Goal: Task Accomplishment & Management: Complete application form

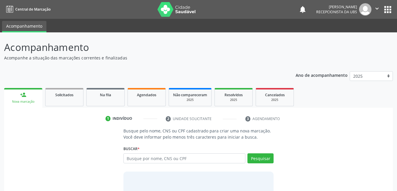
click at [26, 102] on div "Nova marcação" at bounding box center [23, 101] width 30 height 4
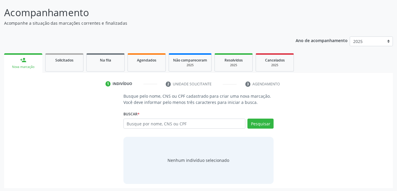
scroll to position [36, 0]
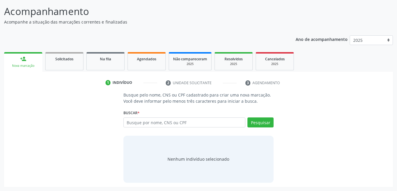
click at [166, 123] on input "text" at bounding box center [184, 122] width 122 height 10
click at [32, 64] on div "Nova marcação" at bounding box center [23, 65] width 30 height 4
click at [58, 60] on span "Solicitados" at bounding box center [64, 58] width 18 height 5
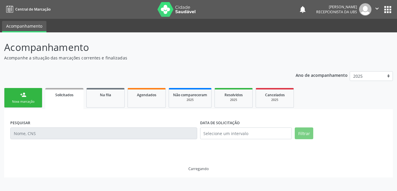
scroll to position [0, 0]
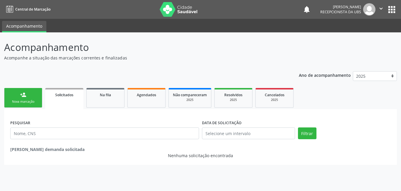
click at [23, 91] on div "person_add" at bounding box center [23, 94] width 6 height 6
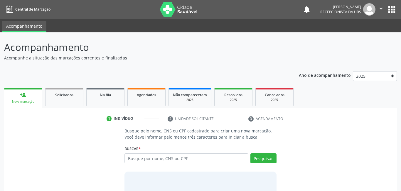
click at [23, 91] on div "person_add" at bounding box center [23, 94] width 6 height 6
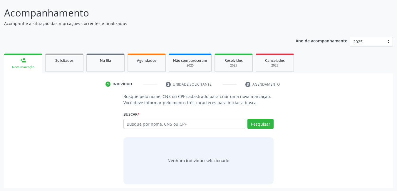
scroll to position [36, 0]
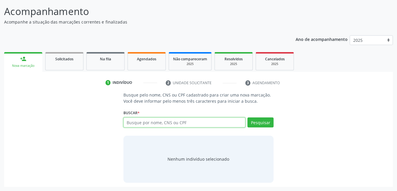
click at [166, 124] on input "text" at bounding box center [184, 122] width 122 height 10
type input "16982993469"
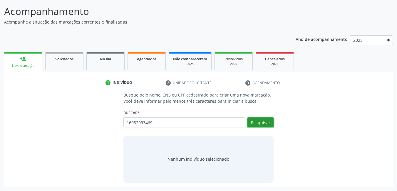
click at [264, 123] on button "Pesquisar" at bounding box center [260, 122] width 26 height 10
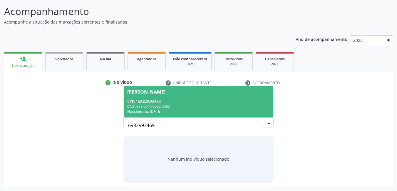
click at [358, 100] on div "Busque pelo nome, CNS ou CPF cadastrado para criar uma nova marcação. Você deve…" at bounding box center [198, 137] width 380 height 90
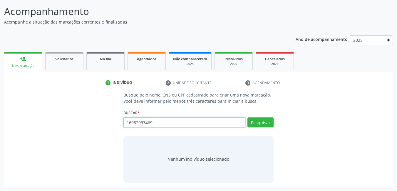
click at [178, 124] on input "16982993469" at bounding box center [184, 122] width 122 height 10
type input "1"
type input "16/06/1986"
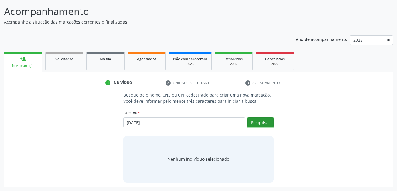
click at [271, 120] on button "Pesquisar" at bounding box center [260, 122] width 26 height 10
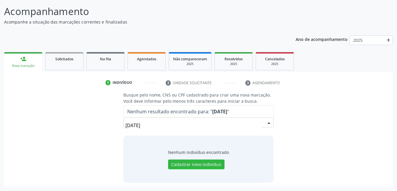
click at [168, 123] on input "16/06/1986" at bounding box center [193, 125] width 136 height 12
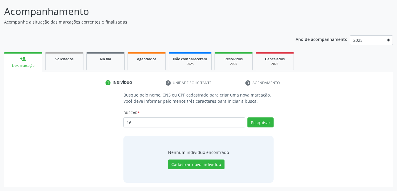
type input "1"
type input "162526876190007"
click at [265, 124] on button "Pesquisar" at bounding box center [260, 122] width 26 height 10
type input "162526876190007"
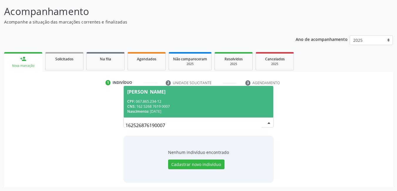
click at [210, 100] on div "CPF: 067.865.234-12" at bounding box center [198, 101] width 143 height 5
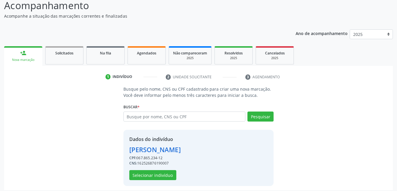
scroll to position [45, 0]
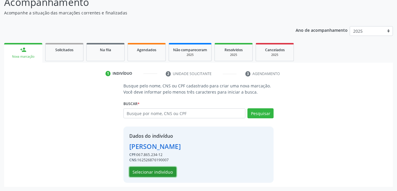
click at [163, 171] on button "Selecionar indivíduo" at bounding box center [152, 171] width 47 height 10
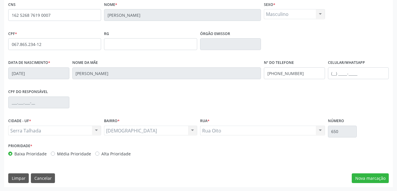
scroll to position [128, 0]
click at [361, 175] on button "Nova marcação" at bounding box center [369, 178] width 37 height 10
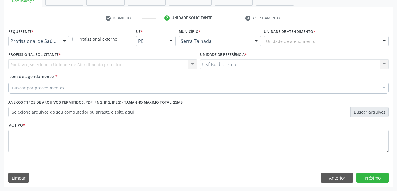
scroll to position [100, 0]
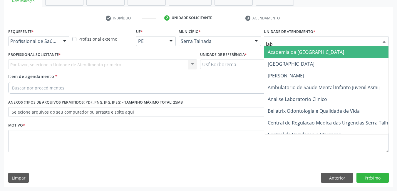
type input "labg"
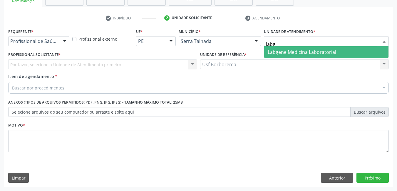
click at [274, 54] on span "Labgene Medicina Laboratorial" at bounding box center [301, 52] width 68 height 6
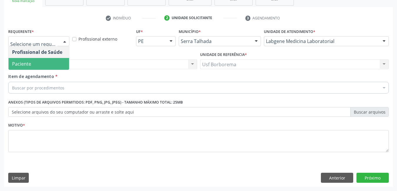
click at [53, 61] on span "Paciente" at bounding box center [39, 64] width 60 height 12
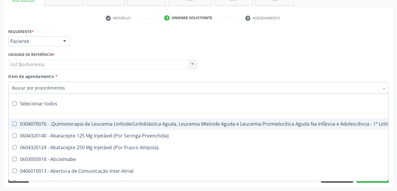
click at [60, 87] on input "Item de agendamento *" at bounding box center [195, 88] width 367 height 12
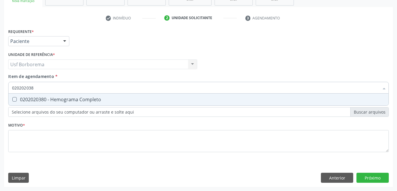
type input "0202020380"
click at [62, 97] on div "0202020380 - Hemograma Completo" at bounding box center [198, 99] width 373 height 5
checkbox Completo "true"
click at [62, 87] on input "0202020380" at bounding box center [195, 88] width 367 height 12
type input "02020203"
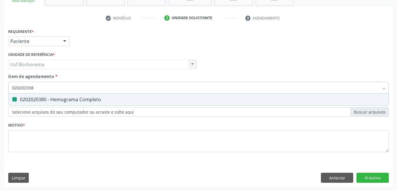
checkbox Completo "false"
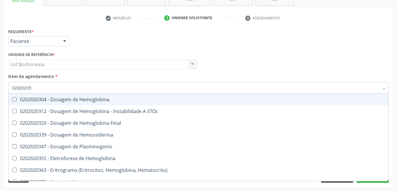
type input "0202020"
checkbox Completo "false"
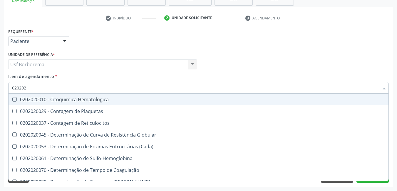
type input "02020"
checkbox Completo "false"
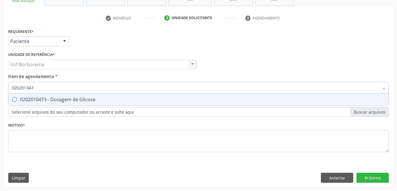
type input "0202010473"
click at [62, 100] on div "0202010473 - Dosagem de Glicose" at bounding box center [198, 99] width 373 height 5
checkbox Glicose "true"
click at [56, 90] on input "0202010473" at bounding box center [195, 88] width 367 height 12
type input "02020104"
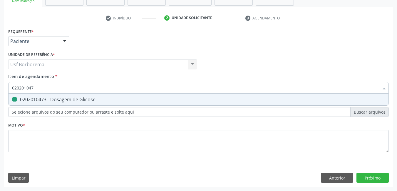
checkbox Glicose "false"
type input "0202010120"
drag, startPoint x: 55, startPoint y: 100, endPoint x: 52, endPoint y: 90, distance: 10.0
click at [54, 97] on div "0202010120 - Dosagem de Acido Urico" at bounding box center [198, 99] width 373 height 5
checkbox Urico "true"
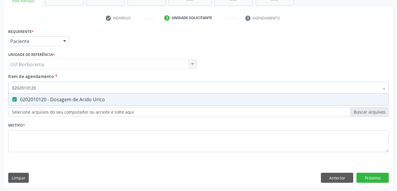
click at [51, 86] on input "0202010120" at bounding box center [195, 88] width 367 height 12
type input "02020101"
checkbox Urico "false"
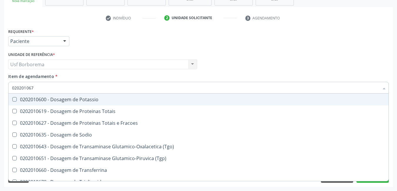
type input "0202010678"
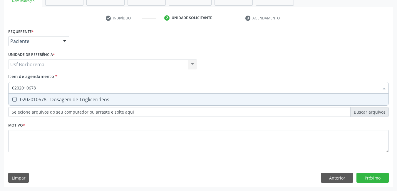
drag, startPoint x: 52, startPoint y: 101, endPoint x: 50, endPoint y: 94, distance: 7.3
click at [50, 98] on div "0202010678 - Dosagem de Triglicerideos" at bounding box center [198, 99] width 373 height 5
checkbox Triglicerideos "true"
click at [50, 88] on input "0202010678" at bounding box center [195, 88] width 367 height 12
type input "02020106"
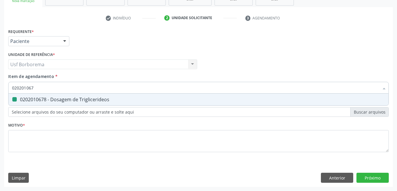
checkbox Triglicerideos "false"
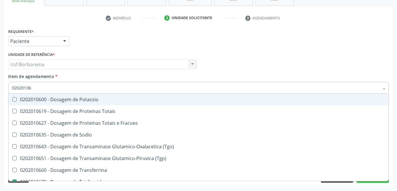
type input "0202010"
checkbox Triglicerideos "false"
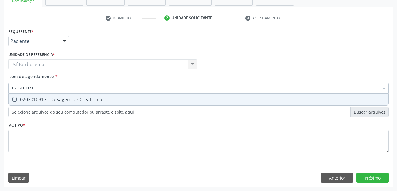
type input "0202010317"
click at [52, 101] on div "0202010317 - Dosagem de Creatinina" at bounding box center [198, 99] width 373 height 5
checkbox Creatinina "true"
click at [54, 88] on input "0202010317" at bounding box center [195, 88] width 367 height 12
type input "02020103"
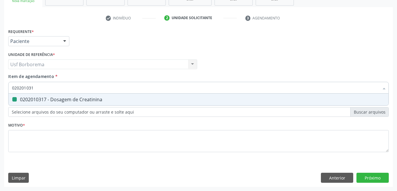
checkbox Creatinina "false"
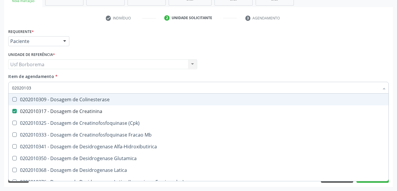
type input "0202010"
checkbox Creatinina "false"
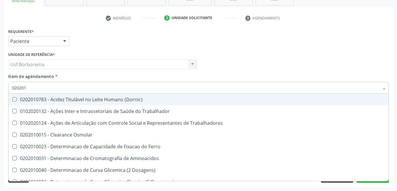
type input "0202010"
checkbox Ativada\) "true"
checkbox Urico "false"
checkbox Ionizavel "true"
checkbox Creatinina "false"
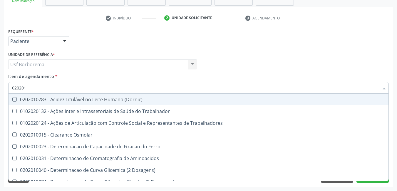
checkbox II "true"
checkbox Glicose "false"
checkbox Muco-Proteinas "true"
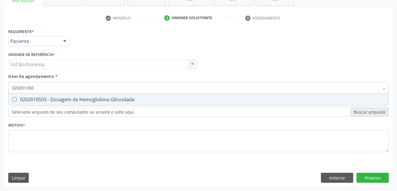
type input "0202010503"
drag, startPoint x: 53, startPoint y: 98, endPoint x: 51, endPoint y: 89, distance: 9.3
click at [53, 97] on div "0202010503 - Dosagem de Hemoglobina Glicosilada" at bounding box center [198, 99] width 373 height 5
checkbox Glicosilada "true"
type input "0202010503"
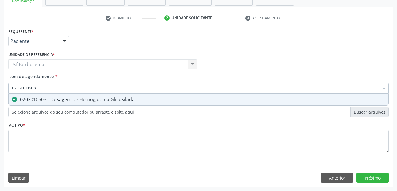
drag, startPoint x: 48, startPoint y: 80, endPoint x: 48, endPoint y: 84, distance: 3.9
click at [48, 84] on div "Item de agendamento * 0202010503 Desfazer seleção 0202010503 - Dosagem de Hemog…" at bounding box center [198, 82] width 380 height 18
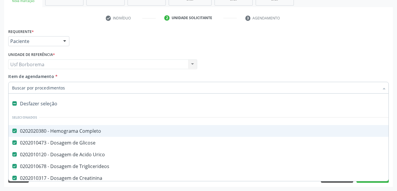
click at [49, 88] on input "Item de agendamento *" at bounding box center [195, 88] width 367 height 12
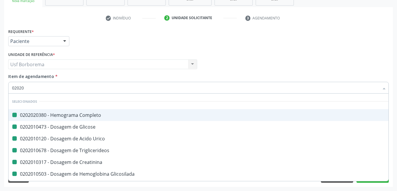
type input "020205"
checkbox Completo "false"
checkbox Glicose "false"
checkbox Urico "false"
checkbox Triglicerideos "false"
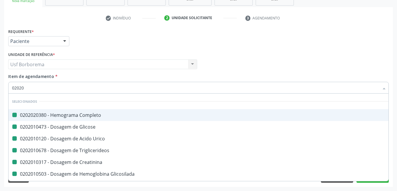
checkbox Creatinina "false"
checkbox Glicosilada "false"
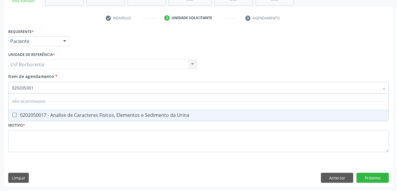
type input "0202050017"
click at [50, 115] on div "0202050017 - Analise de Caracteres Fisicos, Elementos e Sedimento da Urina" at bounding box center [198, 114] width 373 height 5
checkbox Urina "true"
click at [41, 90] on input "0202050017" at bounding box center [195, 88] width 367 height 12
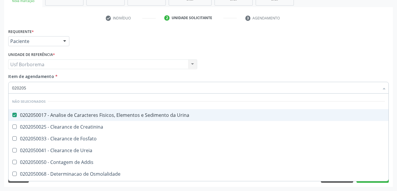
type input "02020"
checkbox Creatinina "true"
checkbox Fosfato "true"
checkbox Ureia "true"
checkbox Addis "true"
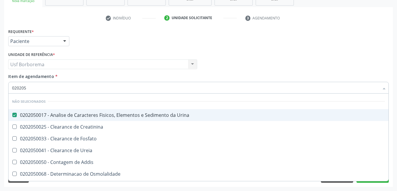
checkbox Osmolalidade "true"
checkbox Oxalato "true"
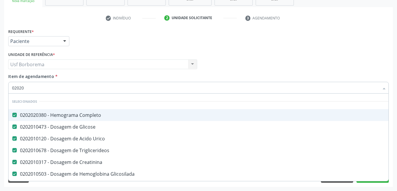
type input "020201"
checkbox Urina "false"
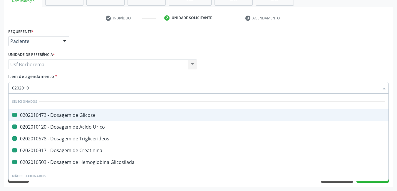
type input "02020102"
checkbox Glicose "false"
checkbox Urico "false"
checkbox Triglicerideos "false"
checkbox Creatinina "false"
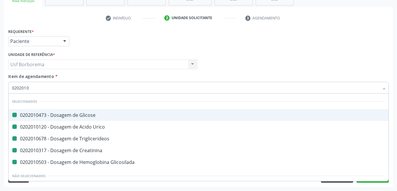
checkbox Glicosilada "false"
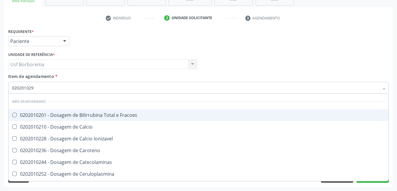
type input "0202010295"
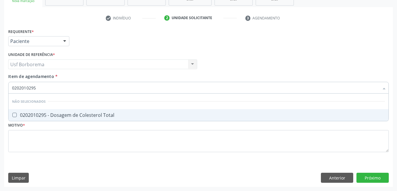
click at [40, 113] on div "0202010295 - Dosagem de Colesterol Total" at bounding box center [198, 114] width 373 height 5
checkbox Total "true"
click at [44, 87] on input "0202010295" at bounding box center [195, 88] width 367 height 12
type input "02020102"
checkbox Total "false"
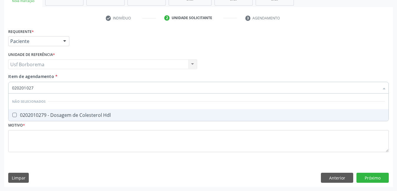
type input "0202010279"
drag, startPoint x: 44, startPoint y: 114, endPoint x: 44, endPoint y: 110, distance: 3.2
click at [44, 114] on div "0202010279 - Dosagem de Colesterol Hdl" at bounding box center [198, 114] width 373 height 5
checkbox Hdl "true"
click at [40, 85] on input "0202010279" at bounding box center [195, 88] width 367 height 12
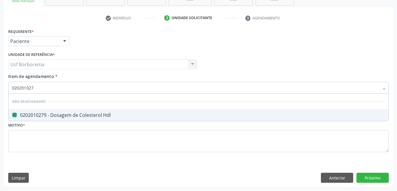
type input "02020102"
checkbox Hdl "false"
type input "0202010287"
drag, startPoint x: 48, startPoint y: 113, endPoint x: 48, endPoint y: 107, distance: 6.2
click at [48, 112] on div "0202010287 - Dosagem de Colesterol Ldl" at bounding box center [198, 114] width 373 height 5
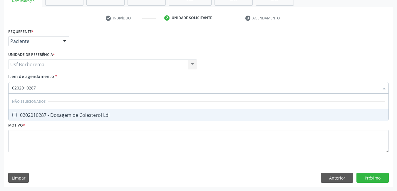
checkbox Ldl "true"
click at [52, 88] on input "0202010287" at bounding box center [195, 88] width 367 height 12
type input "02020102"
checkbox Ldl "false"
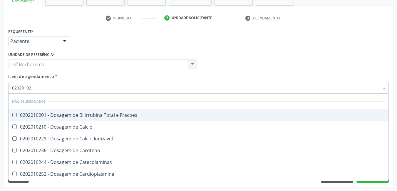
type input "0202010"
checkbox Fracoes "true"
checkbox Calcio "true"
checkbox Ionizavel "true"
checkbox Caroteno "true"
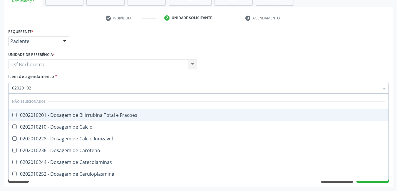
checkbox Catecolaminas "true"
checkbox Hdl "false"
checkbox Ldl "false"
checkbox Total "false"
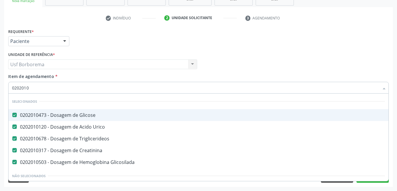
type input "02020102"
checkbox Glicose "false"
checkbox Urico "false"
checkbox Triglicerideos "false"
checkbox Creatinina "false"
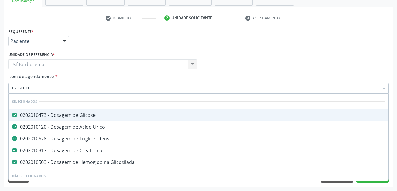
checkbox Glicosilada "false"
checkbox Osmolar "true"
checkbox Ferro "true"
checkbox Aminoacidos "true"
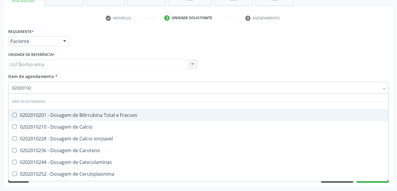
type input "0202010"
checkbox Fracoes "true"
checkbox Calcio "true"
checkbox Ionizavel "true"
checkbox Caroteno "true"
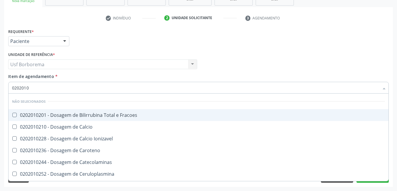
checkbox Catecolaminas "true"
checkbox Hdl "false"
checkbox Ldl "false"
checkbox Total "false"
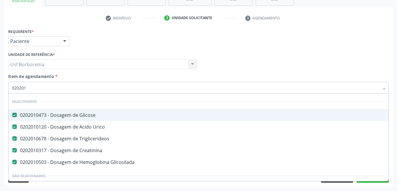
type input "0202010"
checkbox Circulante "true"
checkbox III "true"
checkbox Fracoes "true"
checkbox Hdl "false"
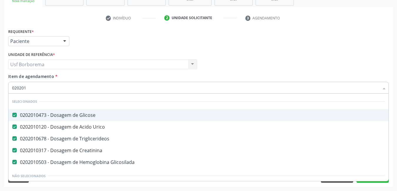
checkbox Ldl "false"
checkbox Total "false"
type input "02020106"
checkbox Triglicerideos "false"
checkbox Creatinina "false"
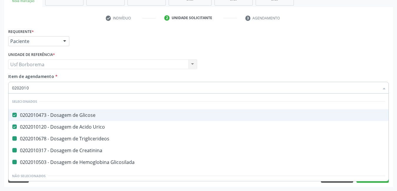
checkbox Glicosilada "false"
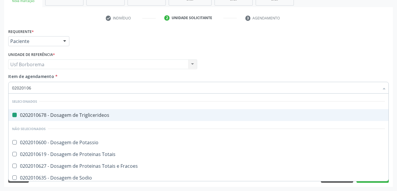
type input "020201064"
checkbox Triglicerideos "false"
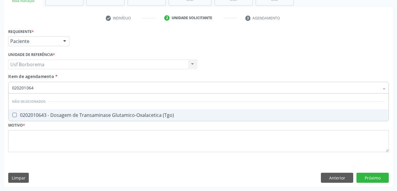
type input "0202010643"
click at [54, 113] on div "0202010643 - Dosagem de Transaminase Glutamico-Oxalacetica (Tgo)" at bounding box center [198, 114] width 373 height 5
checkbox \(Tgo\) "true"
click at [51, 88] on input "0202010643" at bounding box center [195, 88] width 367 height 12
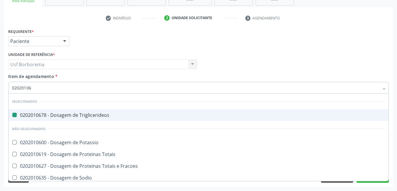
type input "020201065"
checkbox Triglicerideos "false"
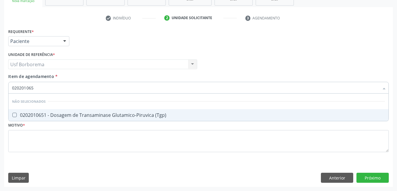
type input "0202010651"
click at [56, 116] on div "0202010651 - Dosagem de Transaminase Glutamico-Piruvica (Tgp)" at bounding box center [198, 114] width 373 height 5
checkbox \(Tgp\) "true"
click at [47, 86] on input "0202010651" at bounding box center [195, 88] width 367 height 12
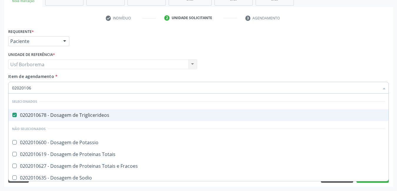
type input "0202010"
checkbox Potassio "true"
checkbox Totais "true"
checkbox Fracoes "true"
checkbox \(Tgo\) "false"
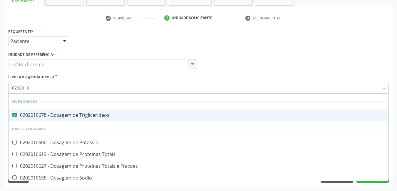
checkbox \(Tgp\) "false"
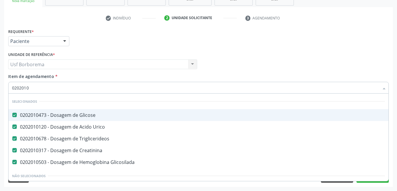
type input "02020106"
checkbox Triglicerideos "false"
checkbox Creatinina "false"
checkbox Glicosilada "false"
checkbox \(Dornic\) "true"
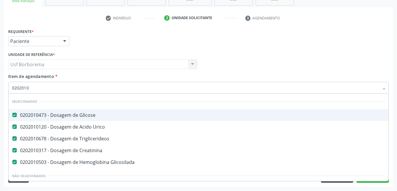
checkbox Osmolar "true"
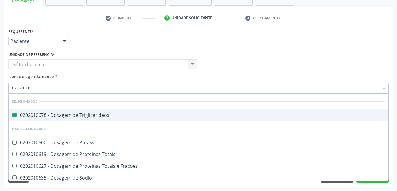
type input "020201069"
checkbox Triglicerideos "false"
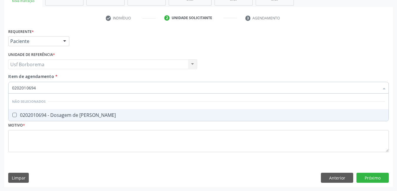
drag, startPoint x: 43, startPoint y: 112, endPoint x: 42, endPoint y: 90, distance: 22.0
click at [43, 105] on ul "Desfazer seleção Não selecionados 0202010694 - Dosagem de Ureia Nenhum resultad…" at bounding box center [199, 106] width 380 height 27
click at [43, 86] on input "0202010694" at bounding box center [195, 88] width 367 height 12
type input "02020106"
checkbox Ureia "true"
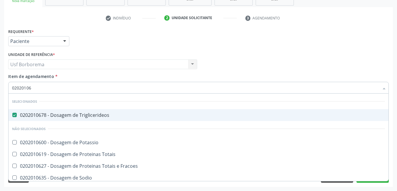
type input "0202010"
checkbox Potassio "true"
checkbox Totais "true"
checkbox Fracoes "true"
checkbox \(Tgo\) "false"
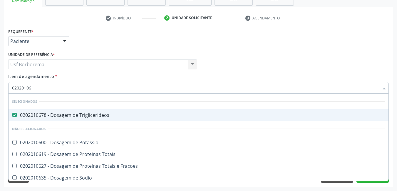
checkbox \(Tgp\) "false"
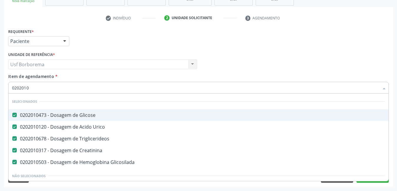
type input "02020103"
checkbox Triglicerideos "false"
checkbox Creatinina "false"
checkbox Glicosilada "false"
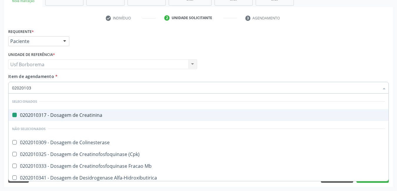
type input "020201030"
checkbox Creatinina "false"
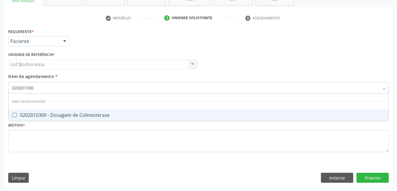
type input "02020103"
checkbox Colinesterase "true"
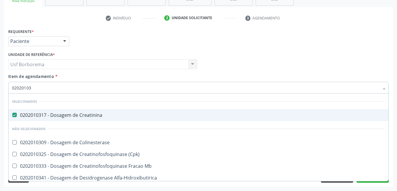
type input "0202010"
checkbox Colinesterase "true"
checkbox \(Cpk\) "true"
checkbox Mb "true"
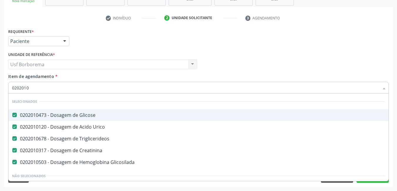
type input "020201"
checkbox Hdl "false"
checkbox Ldl "false"
checkbox Total "false"
checkbox Fracionadas\) "true"
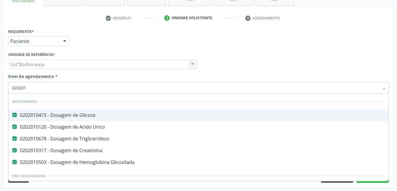
checkbox Ferritina "true"
checkbox Serico "true"
checkbox \(Tgo\) "false"
checkbox \(Tgp\) "false"
checkbox Orais "true"
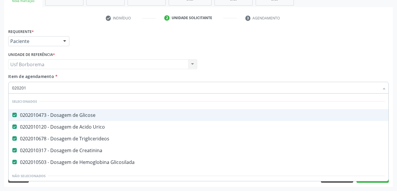
type input "02020"
checkbox Osmolar "true"
checkbox Hdl "false"
checkbox Ldl "false"
checkbox Total "false"
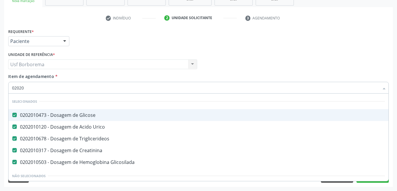
checkbox \(Tgo\) "false"
checkbox \(Tgp\) "false"
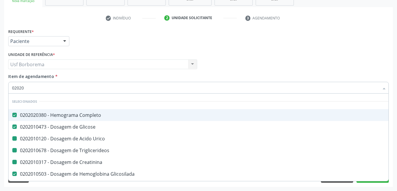
type input "020203"
checkbox Urico "false"
checkbox Triglicerideos "false"
checkbox Creatinina "false"
checkbox Urina "false"
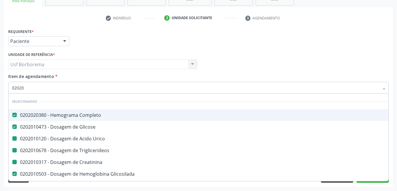
checkbox Hdl "false"
checkbox Ldl "false"
checkbox Total "false"
checkbox Glicosilada "false"
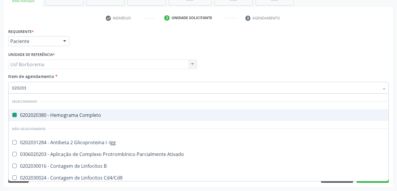
type input "0202030"
checkbox Completo "false"
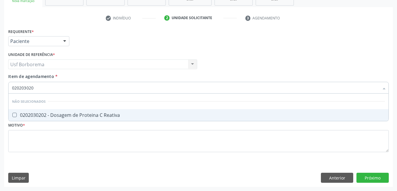
type input "0202030202"
drag, startPoint x: 52, startPoint y: 116, endPoint x: 51, endPoint y: 113, distance: 3.3
click at [52, 116] on div "0202030202 - Dosagem de Proteina C Reativa" at bounding box center [198, 114] width 373 height 5
checkbox Reativa "true"
click at [48, 88] on input "0202030202" at bounding box center [195, 88] width 367 height 12
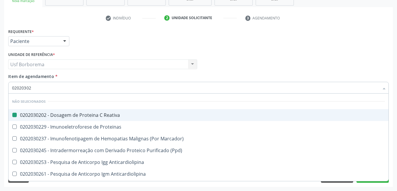
type input "0202030"
checkbox Reativa "false"
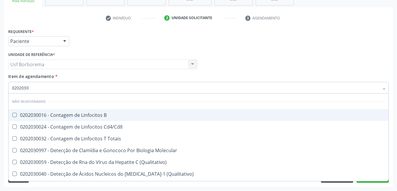
type input "020203"
checkbox B "true"
checkbox Reativa "false"
checkbox Anticisticerco "true"
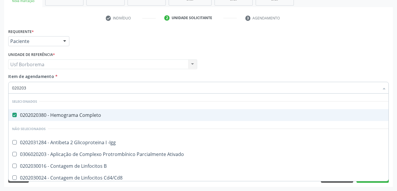
type input "02020"
checkbox -Igg "true"
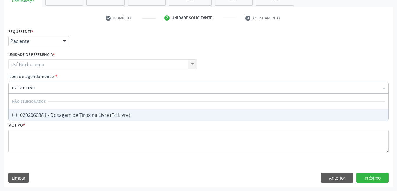
click at [48, 117] on div "0202060381 - Dosagem de Tiroxina Livre (T4 Livre)" at bounding box center [198, 114] width 373 height 5
click at [45, 86] on input "0202060381" at bounding box center [195, 88] width 367 height 12
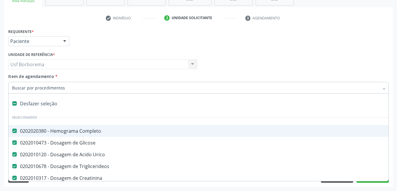
click at [198, 40] on div "Requerente * Paciente Profissional de Saúde Paciente Nenhum resultado encontrad…" at bounding box center [198, 38] width 383 height 23
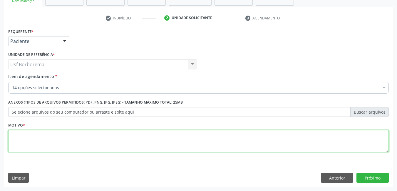
click at [88, 140] on textarea at bounding box center [198, 141] width 380 height 22
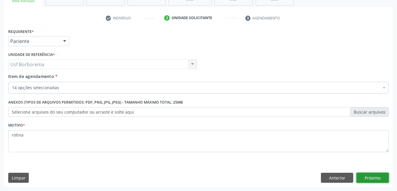
click at [360, 178] on button "Próximo" at bounding box center [372, 177] width 32 height 10
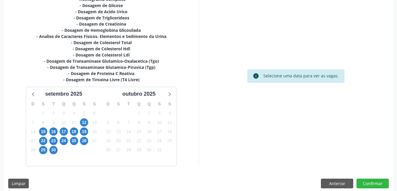
scroll to position [145, 0]
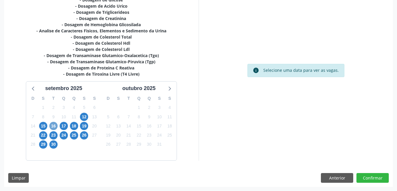
click at [57, 124] on span "16" at bounding box center [53, 126] width 8 height 8
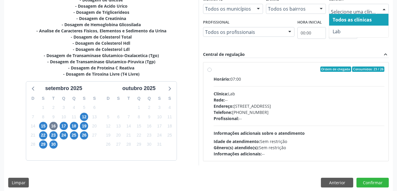
click at [343, 10] on input "text" at bounding box center [354, 12] width 46 height 12
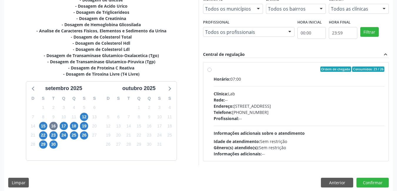
click at [384, 8] on div at bounding box center [383, 9] width 9 height 10
click at [55, 127] on span "16" at bounding box center [53, 126] width 8 height 8
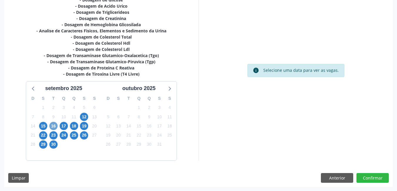
click at [55, 127] on span "16" at bounding box center [53, 126] width 8 height 8
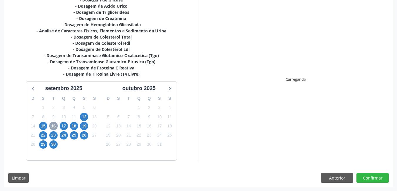
click at [55, 127] on span "16" at bounding box center [53, 126] width 8 height 8
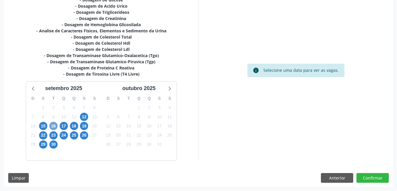
click at [54, 125] on span "16" at bounding box center [53, 126] width 8 height 8
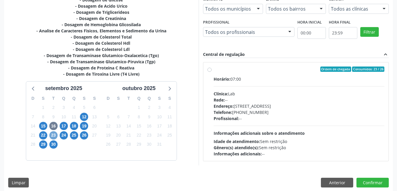
click at [51, 134] on span "23" at bounding box center [53, 135] width 8 height 8
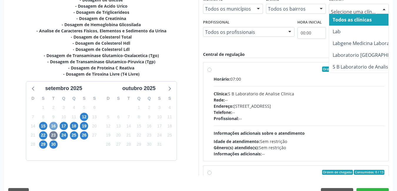
click at [52, 123] on span "16" at bounding box center [53, 126] width 8 height 8
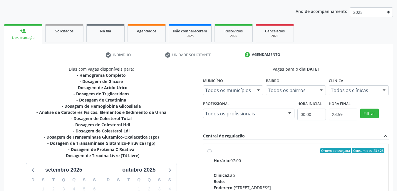
scroll to position [57, 0]
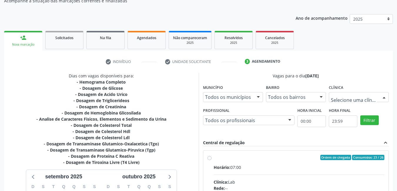
click at [350, 93] on div at bounding box center [359, 97] width 60 height 10
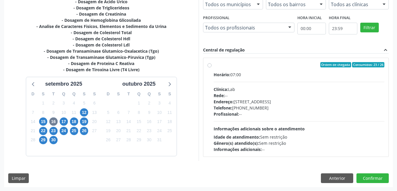
scroll to position [150, 0]
click at [326, 175] on button "Anterior" at bounding box center [337, 178] width 32 height 10
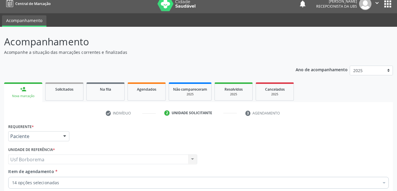
scroll to position [0, 0]
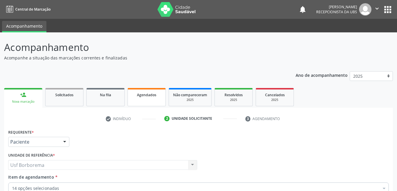
click at [153, 101] on link "Agendados" at bounding box center [146, 97] width 38 height 18
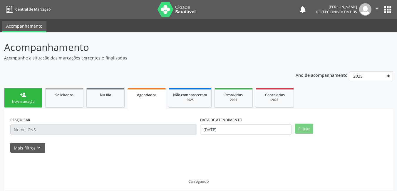
click at [153, 101] on link "Agendados" at bounding box center [146, 98] width 38 height 21
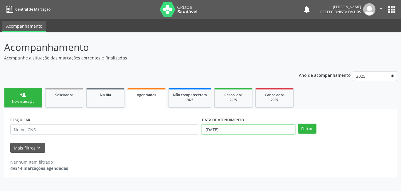
click at [227, 128] on input "12/09/2025" at bounding box center [248, 129] width 93 height 10
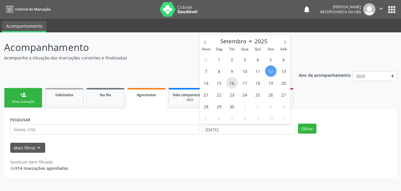
click at [231, 85] on span "16" at bounding box center [231, 82] width 11 height 11
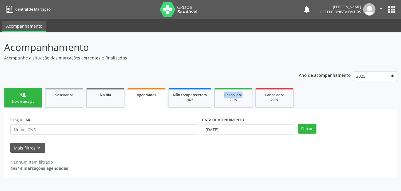
click at [231, 85] on div "Ano de acompanhamento 2025 2024 person_add Nova marcação Solicitados Na fila Ag…" at bounding box center [200, 122] width 393 height 110
click at [307, 125] on button "Filtrar" at bounding box center [307, 128] width 18 height 10
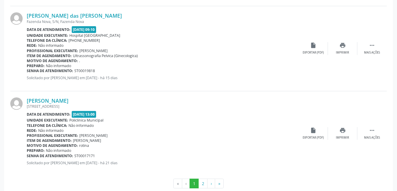
scroll to position [1282, 0]
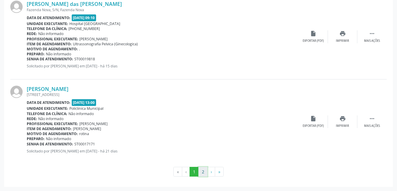
click at [205, 170] on button "2" at bounding box center [202, 171] width 9 height 10
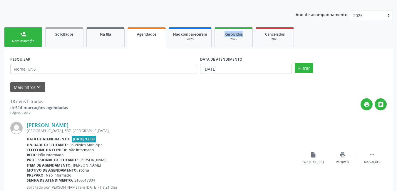
scroll to position [0, 0]
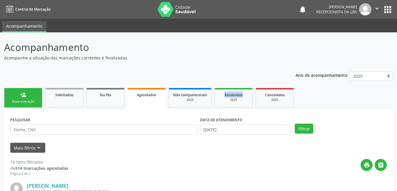
click at [12, 102] on div "Nova marcação" at bounding box center [23, 101] width 29 height 4
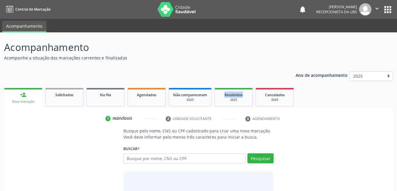
click at [12, 102] on div "Nova marcação" at bounding box center [23, 101] width 30 height 4
click at [179, 159] on input "text" at bounding box center [184, 158] width 122 height 10
click at [267, 158] on button "Pesquisar" at bounding box center [260, 158] width 26 height 10
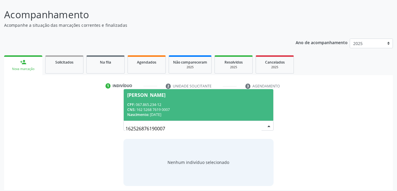
scroll to position [36, 0]
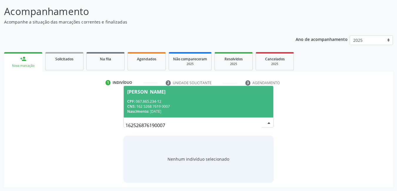
click at [171, 108] on div "CNS: 162 5268 7619 0007" at bounding box center [198, 106] width 143 height 5
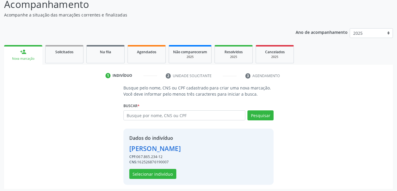
scroll to position [45, 0]
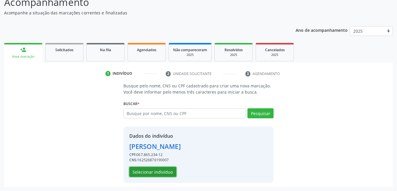
click at [162, 174] on button "Selecionar indivíduo" at bounding box center [152, 171] width 47 height 10
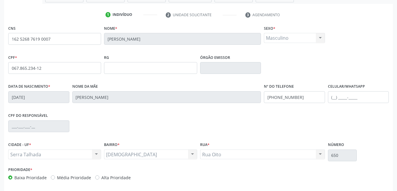
scroll to position [128, 0]
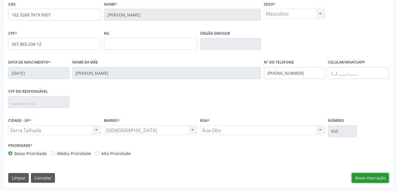
click at [374, 176] on button "Nova marcação" at bounding box center [369, 178] width 37 height 10
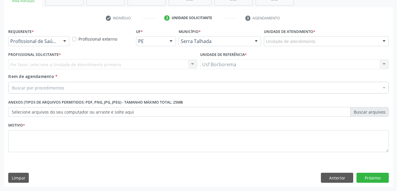
scroll to position [100, 0]
click at [326, 42] on div "Unidade de atendimento" at bounding box center [326, 41] width 125 height 10
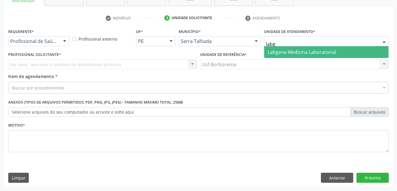
click at [323, 49] on span "Labgene Medicina Laboratorial" at bounding box center [301, 52] width 68 height 6
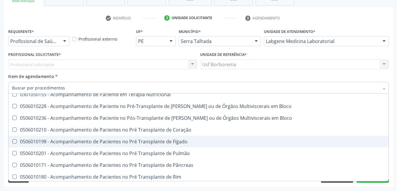
scroll to position [675, 0]
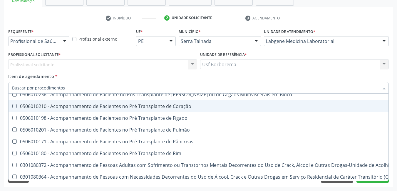
click at [72, 89] on input "Item de agendamento *" at bounding box center [195, 88] width 367 height 12
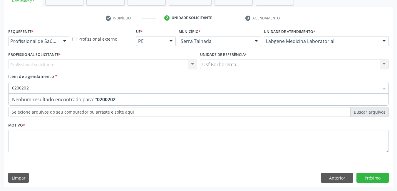
scroll to position [0, 0]
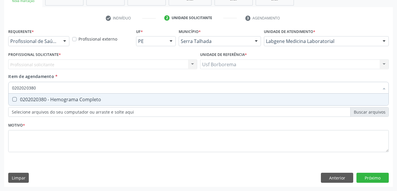
click at [76, 100] on div "0202020380 - Hemograma Completo" at bounding box center [198, 99] width 373 height 5
click at [70, 88] on input "0202020380" at bounding box center [195, 88] width 367 height 12
drag, startPoint x: 72, startPoint y: 100, endPoint x: 75, endPoint y: 91, distance: 9.5
click at [72, 100] on div "0202010473 - Dosagem de Glicose" at bounding box center [198, 99] width 373 height 5
click at [75, 88] on input "0202010473" at bounding box center [195, 88] width 367 height 12
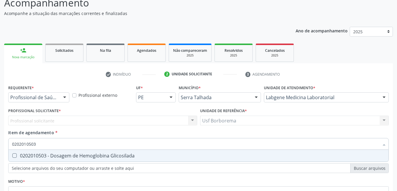
scroll to position [42, 0]
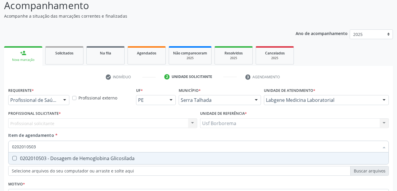
click at [73, 158] on div "0202010503 - Dosagem de Hemoglobina Glicosilada" at bounding box center [198, 158] width 373 height 5
click at [65, 147] on input "0202010503" at bounding box center [195, 146] width 367 height 12
click at [65, 154] on span "0202010295 - Dosagem de Colesterol Total" at bounding box center [199, 158] width 380 height 12
click at [65, 147] on input "0202010295" at bounding box center [195, 146] width 367 height 12
click at [66, 159] on div "0202010279 - Dosagem de Colesterol Hdl" at bounding box center [198, 158] width 373 height 5
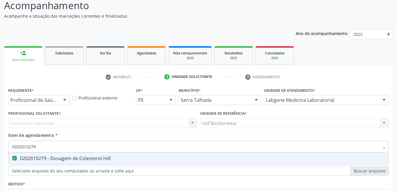
click at [66, 149] on input "0202010279" at bounding box center [195, 146] width 367 height 12
click at [65, 156] on div "0202010287 - Dosagem de Colesterol Ldl" at bounding box center [198, 158] width 373 height 5
click at [65, 148] on input "0202010287" at bounding box center [195, 146] width 367 height 12
click at [65, 156] on div "0202010643 - Dosagem de Transaminase Glutamico-Oxalacetica (Tgo)" at bounding box center [198, 158] width 373 height 5
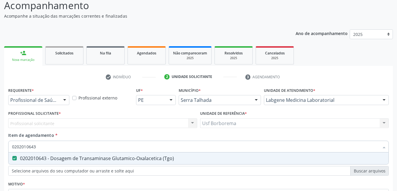
click at [61, 144] on input "0202010643" at bounding box center [195, 146] width 367 height 12
click at [62, 156] on div "0202010651 - Dosagem de Transaminase Glutamico-Piruvica (Tgp)" at bounding box center [198, 158] width 373 height 5
click at [65, 146] on input "0202010651" at bounding box center [195, 146] width 367 height 12
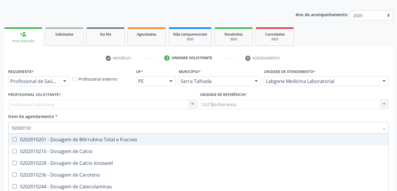
scroll to position [71, 0]
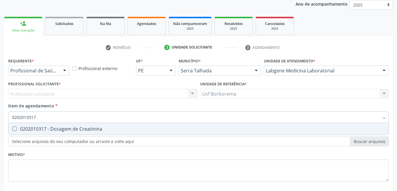
click at [70, 129] on div "0202010317 - Dosagem de Creatinina" at bounding box center [198, 128] width 373 height 5
click at [62, 117] on input "0202010317" at bounding box center [195, 117] width 367 height 12
click at [66, 129] on div "0202010678 - Dosagem de Triglicerideos" at bounding box center [198, 128] width 373 height 5
click at [65, 119] on input "0202010678" at bounding box center [195, 117] width 367 height 12
drag, startPoint x: 68, startPoint y: 125, endPoint x: 68, endPoint y: 120, distance: 5.4
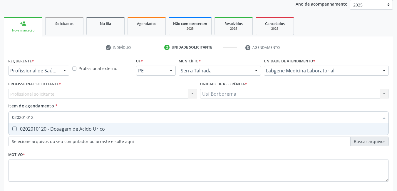
click at [68, 124] on span "0202010120 - Dosagem de Acido Urico" at bounding box center [199, 129] width 380 height 12
click at [68, 118] on input "020201012" at bounding box center [195, 117] width 367 height 12
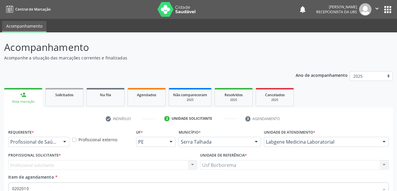
scroll to position [71, 0]
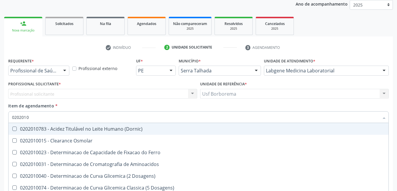
type input "020201"
checkbox Urico "false"
checkbox Amonia "true"
checkbox Hdl "false"
checkbox Ldl "false"
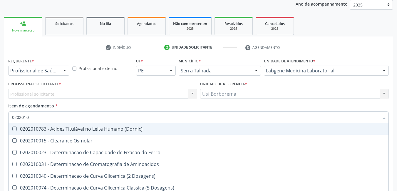
checkbox Total "false"
checkbox Creatinina "false"
checkbox Latica "true"
checkbox Fracionadas\) "true"
checkbox Ferritina "true"
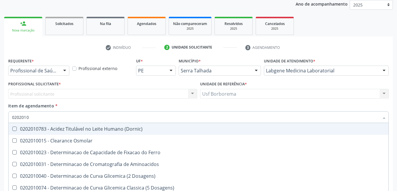
checkbox Folato "true"
checkbox Glicose "false"
checkbox Glicosilada "false"
checkbox Nt-Probnp\) "true"
checkbox Potassio "true"
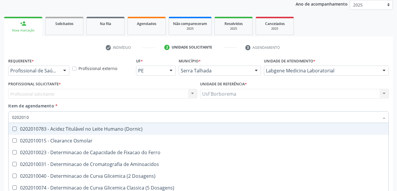
checkbox \(Tgo\) "false"
checkbox \(Tgp\) "false"
checkbox Triglicerideos "false"
checkbox D-Xilose "true"
checkbox Orais "true"
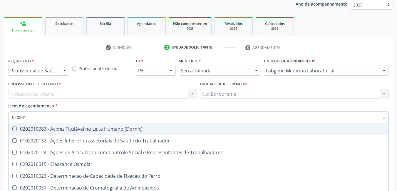
type input "02020"
checkbox Urico "false"
checkbox Hdl "false"
checkbox Ldl "false"
checkbox Total "false"
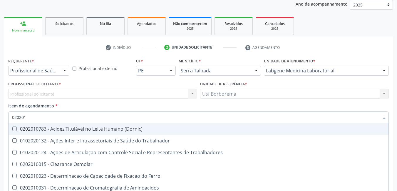
checkbox Creatinina "false"
checkbox Glicose "false"
checkbox Glicosilada "false"
checkbox \(Tgo\) "false"
checkbox \(Tgp\) "false"
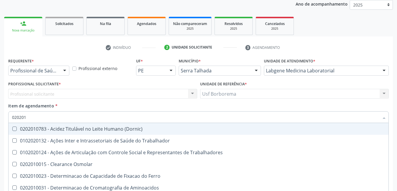
checkbox Triglicerideos "false"
checkbox Trabalho "true"
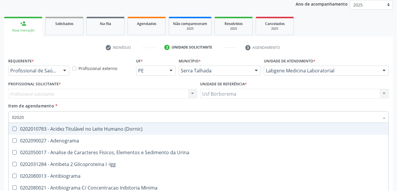
type input "020203"
checkbox Aminoacidos "true"
checkbox Urico "false"
checkbox Hdl "false"
checkbox Ldl "false"
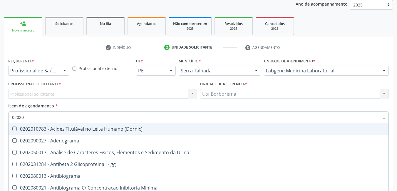
checkbox Total "false"
checkbox Creatinina "false"
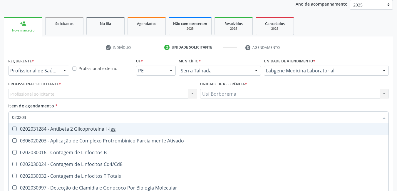
type input "0202030"
checkbox Completo "false"
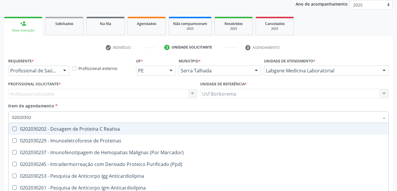
type input "020203020"
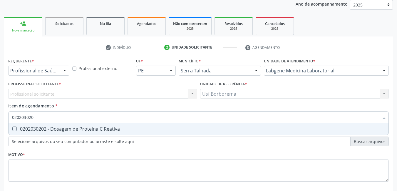
click at [70, 126] on div "0202030202 - Dosagem de Proteina C Reativa" at bounding box center [198, 128] width 373 height 5
checkbox Reativa "true"
click at [71, 116] on input "020203020" at bounding box center [195, 117] width 367 height 12
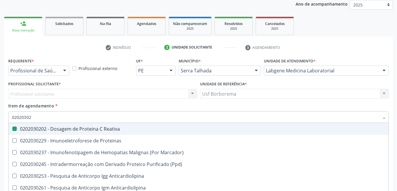
type input "0202030"
checkbox Reativa "false"
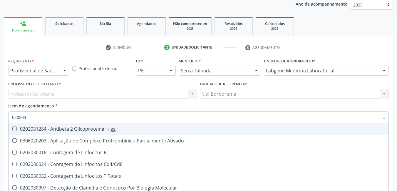
type input "02020"
checkbox Reativa "false"
checkbox Completo "false"
checkbox Antileptospiras "true"
checkbox Alergeno-Especifica "true"
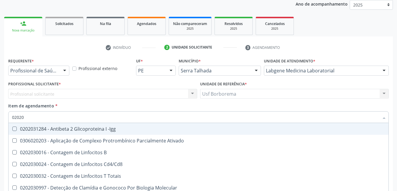
checkbox Imunofluorescencia\) "true"
checkbox Bacterianas "true"
checkbox Parceria\) "true"
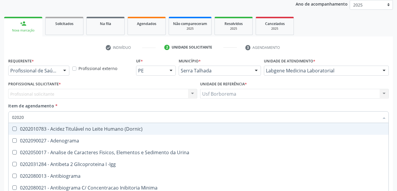
type input "0202"
checkbox Urico "false"
checkbox Igm "true"
checkbox Hdl "false"
checkbox Ldl "false"
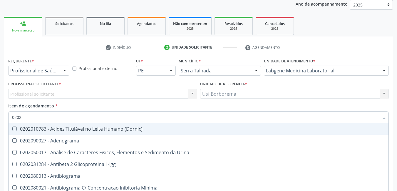
checkbox Total "false"
checkbox Creatinina "false"
checkbox Estriol "true"
checkbox Estrona "true"
checkbox Etossuximida "true"
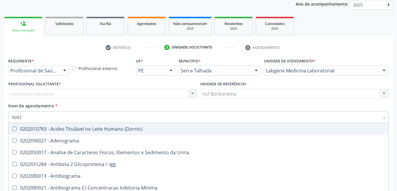
checkbox Viii "true"
checkbox Glicose "false"
checkbox Glicosilada "false"
checkbox Lactato "true"
checkbox Muco-Proteinas "true"
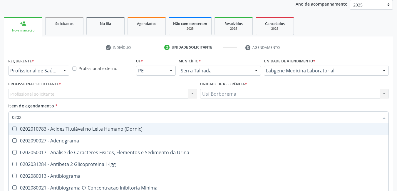
checkbox Reativa "false"
checkbox \(Tgo\) "false"
checkbox \(Tgp\) "false"
checkbox Transferrina "true"
checkbox Triglicerideos "false"
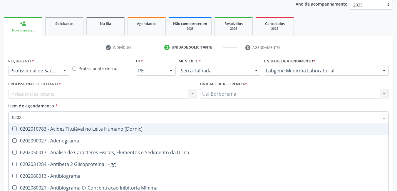
checkbox \(Direto\) "true"
checkbox Urinarios "true"
checkbox Pallidum "true"
checkbox Completo "false"
checkbox Pylori "true"
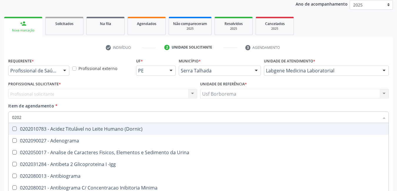
type input "020"
checkbox Urico "false"
checkbox Hdl "false"
checkbox Ldl "false"
checkbox Total "false"
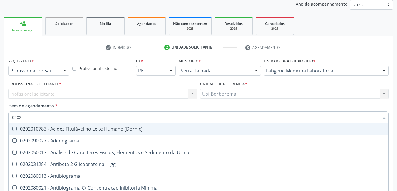
checkbox Creatinina "false"
checkbox Glicose "false"
checkbox Glicosilada "false"
checkbox Reativa "false"
checkbox \(Tgo\) "false"
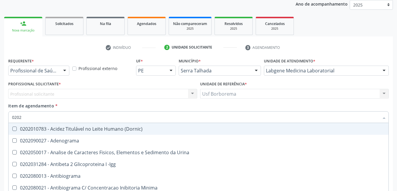
checkbox \(Tgp\) "false"
checkbox Triglicerideos "false"
checkbox Completo "false"
checkbox Fezes "true"
checkbox Impactado\) "true"
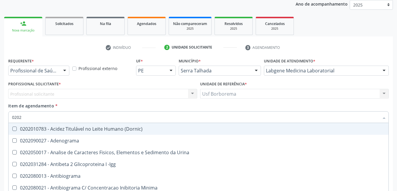
checkbox Exostoses "true"
checkbox Bucomaxilofacial "true"
checkbox Bilateral "true"
checkbox Boston "true"
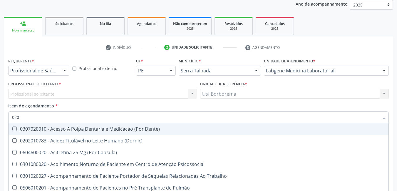
type input "02"
checkbox Urico "false"
checkbox Hdl "false"
checkbox Ldl "false"
checkbox Total "false"
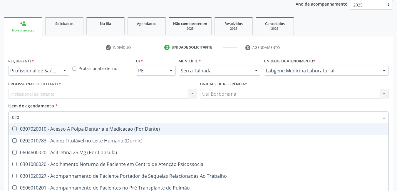
checkbox Creatinina "false"
checkbox Glicose "false"
checkbox Glicosilada "false"
checkbox Reativa "false"
checkbox \(Tgo\) "false"
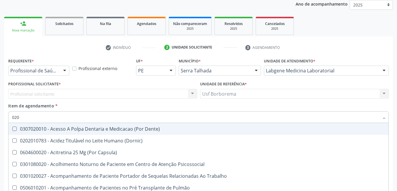
checkbox \(Tgp\) "false"
checkbox Triglicerideos "false"
checkbox Endocardico "true"
checkbox Tendao "true"
checkbox Amniótico "true"
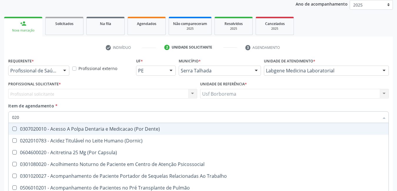
checkbox Espermograma "true"
checkbox Cerebral "true"
checkbox Segmento\) "true"
checkbox Liso "true"
checkbox Grampo "true"
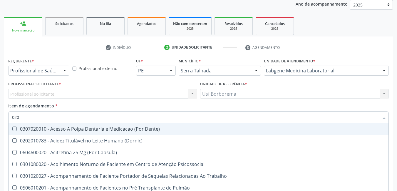
checkbox Hematocrito "true"
checkbox Hemocultura "true"
checkbox Semana\) "true"
checkbox Completo "false"
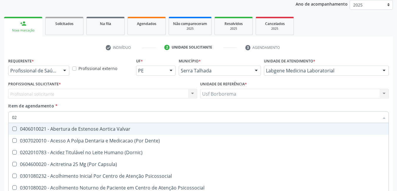
type input "0"
checkbox Urico "false"
checkbox Hdl "false"
checkbox Ldl "false"
checkbox Total "false"
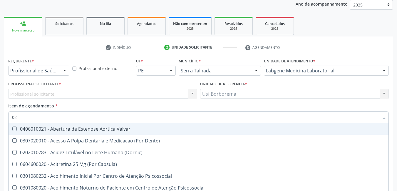
checkbox Creatinina "false"
checkbox Glicose "false"
checkbox Glicosilada "false"
checkbox Reativa "false"
checkbox \(Tgo\) "false"
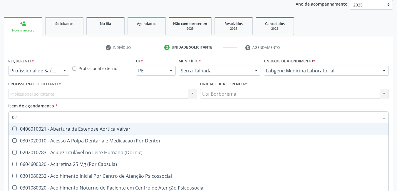
checkbox \(Tgp\) "false"
checkbox Triglicerideos "false"
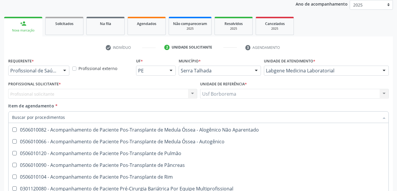
scroll to position [617, 0]
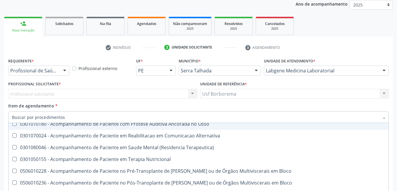
click at [93, 103] on div "Item de agendamento * Desfazer seleção 0304070076 - .Quimioterapia de Leucemia …" at bounding box center [198, 111] width 380 height 18
checkbox Preenchida\) "true"
checkbox Ampola\)\ "true"
checkbox Abciximabe "true"
checkbox Inter-Atrial "true"
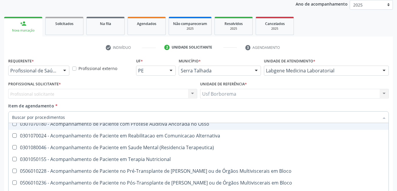
checkbox Valvar "true"
checkbox Adolescente\) "true"
checkbox Valvar "true"
checkbox Adolescente\) "true"
checkbox Paciente\) "true"
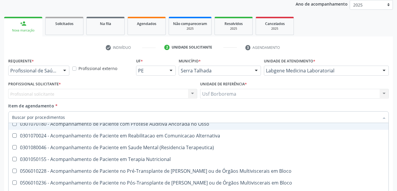
checkbox Dente\) "true"
checkbox Comprimido\) "true"
checkbox \(Dornic\) "true"
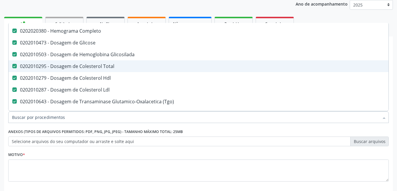
scroll to position [0, 0]
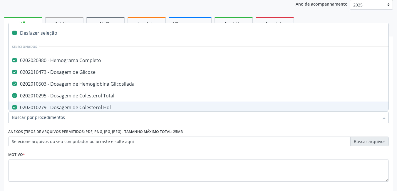
click at [91, 118] on input "Item de agendamento *" at bounding box center [195, 117] width 367 height 12
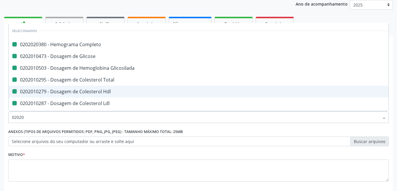
type input "020205"
checkbox Completo "false"
checkbox Glicose "false"
checkbox Glicosilada "false"
checkbox Total "false"
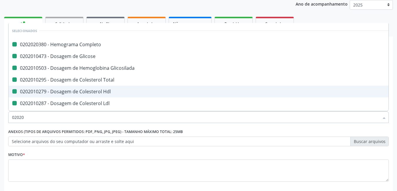
checkbox Hdl "false"
checkbox Ldl "false"
checkbox \(Tgo\) "false"
checkbox \(Tgp\) "false"
checkbox Creatinina "false"
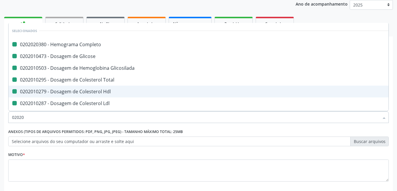
checkbox Triglicerideos "false"
checkbox Urico "false"
checkbox Reativa "false"
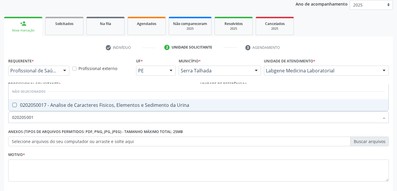
type input "0202050017"
click at [94, 105] on div "0202050017 - Analise de Caracteres Fisicos, Elementos e Sedimento da Urina" at bounding box center [198, 104] width 373 height 5
checkbox Urina "true"
click at [95, 114] on input "0202050017" at bounding box center [195, 117] width 367 height 12
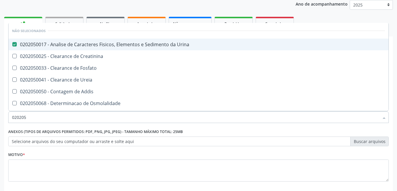
type input "02020"
checkbox Creatinina "true"
checkbox Fosfato "true"
checkbox Ureia "true"
checkbox Addis "true"
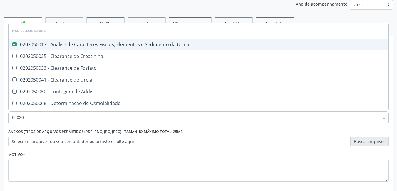
checkbox Osmolalidade "true"
checkbox Organicos "true"
checkbox Citrato "true"
checkbox Urina "true"
checkbox Oxalato "true"
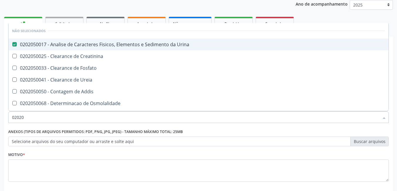
checkbox Funcional "true"
checkbox Profunda "true"
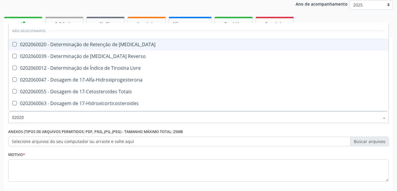
type input "020206"
checkbox T3 "false"
checkbox Reverso "false"
checkbox Livre "false"
checkbox 17-Alfa-Hidroxiprogesterona "false"
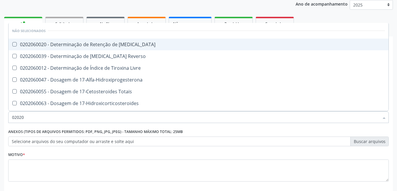
checkbox Totais "false"
checkbox 17-Hidroxicorticosteroides "false"
checkbox \(Serotonina\) "false"
checkbox \(Acth\) "false"
checkbox Aldosterona "false"
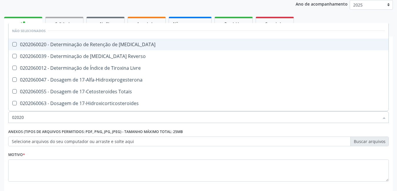
checkbox Ciclico "false"
checkbox Androstenediona "false"
checkbox Calcitonina "false"
checkbox Estradiol "false"
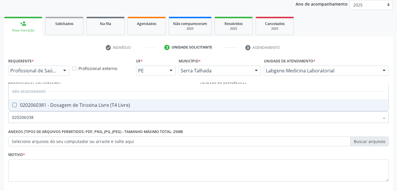
type input "0202060381"
click at [93, 107] on div "0202060381 - Dosagem de Tiroxina Livre (T4 Livre)" at bounding box center [198, 104] width 373 height 5
checkbox Livre\) "true"
click at [92, 117] on input "0202060381" at bounding box center [195, 117] width 367 height 12
type input "02020603"
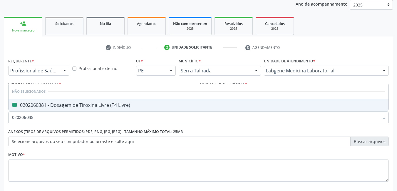
checkbox Livre\) "false"
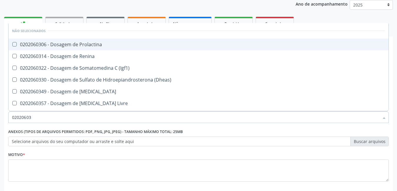
type input "0202060"
checkbox Livre\) "false"
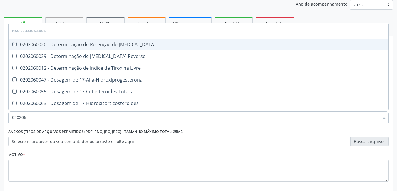
type input "02020"
checkbox T3 "true"
checkbox Reverso "true"
checkbox Livre "true"
checkbox 17-Alfa-Hidroxiprogesterona "true"
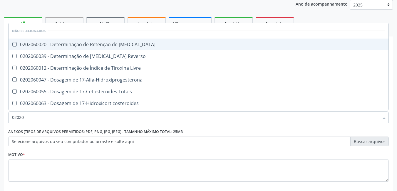
checkbox Totais "true"
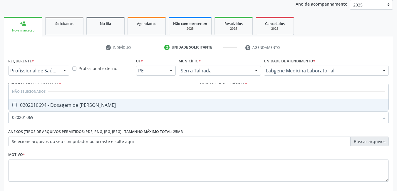
click at [90, 102] on div "0202010694 - Dosagem de [PERSON_NAME]" at bounding box center [198, 104] width 373 height 5
click at [87, 115] on input "020201069" at bounding box center [195, 117] width 367 height 12
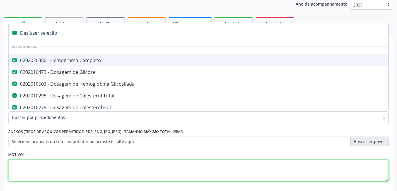
click at [89, 170] on textarea at bounding box center [198, 170] width 380 height 22
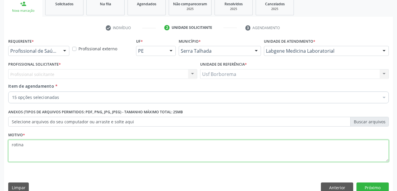
scroll to position [100, 0]
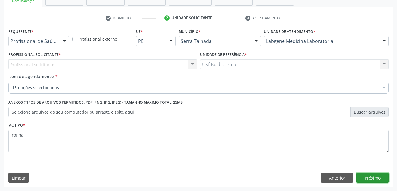
click at [376, 177] on button "Próximo" at bounding box center [372, 177] width 32 height 10
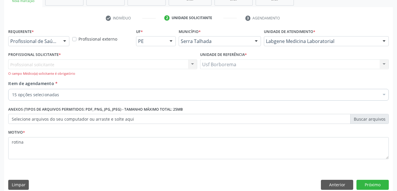
click at [124, 63] on div "Profissional solicitante Nenhum resultado encontrado para: " " Não há nenhuma o…" at bounding box center [102, 67] width 189 height 17
click at [58, 40] on div "Profissional de Saúde" at bounding box center [38, 41] width 61 height 10
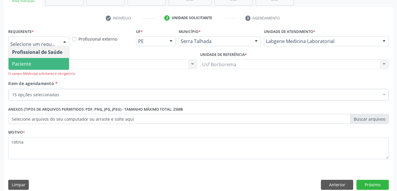
click at [58, 60] on span "Paciente" at bounding box center [39, 64] width 60 height 12
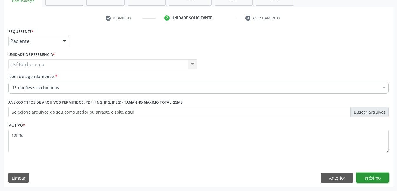
click at [368, 179] on button "Próximo" at bounding box center [372, 177] width 32 height 10
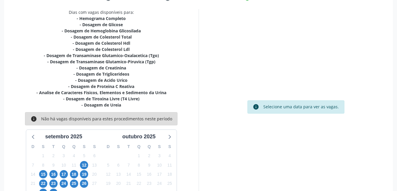
scroll to position [151, 0]
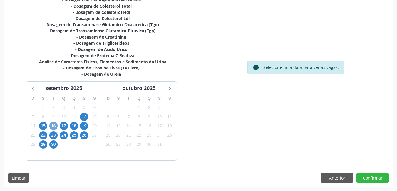
click at [55, 125] on span "16" at bounding box center [53, 126] width 8 height 8
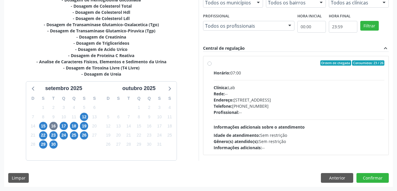
scroll to position [151, 0]
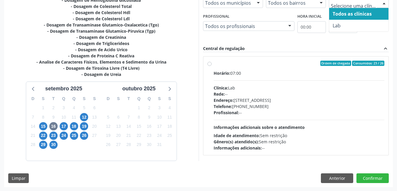
click at [348, 4] on input "text" at bounding box center [354, 6] width 46 height 12
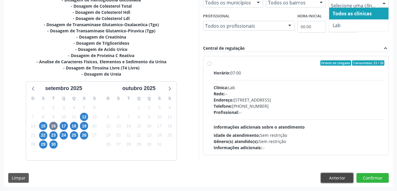
click at [331, 175] on button "Anterior" at bounding box center [337, 178] width 32 height 10
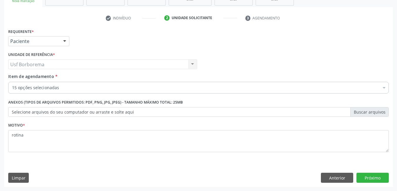
scroll to position [100, 0]
click at [42, 84] on div "15 opções selecionadas" at bounding box center [198, 88] width 380 height 12
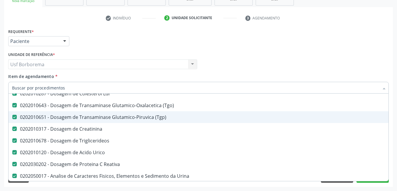
scroll to position [117, 0]
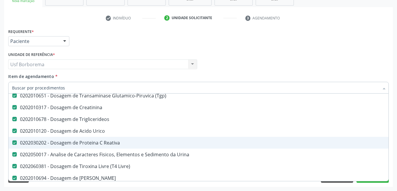
click at [153, 143] on div "0202030202 - Dosagem de Proteina C Reativa" at bounding box center [240, 142] width 457 height 5
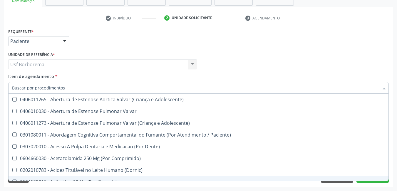
scroll to position [352, 0]
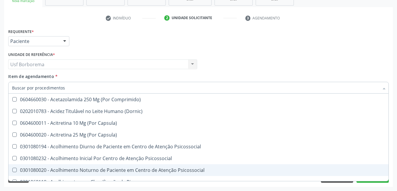
click at [339, 186] on div "Requerente * Paciente Profissional de Saúde Paciente Nenhum resultado encontrad…" at bounding box center [198, 106] width 388 height 159
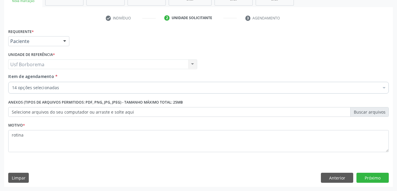
scroll to position [0, 0]
click at [358, 176] on button "Próximo" at bounding box center [372, 177] width 32 height 10
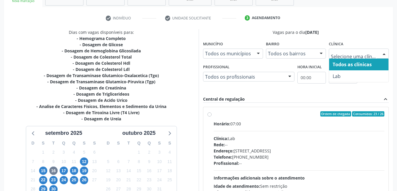
click at [348, 62] on span "Todos as clínicas" at bounding box center [351, 64] width 39 height 6
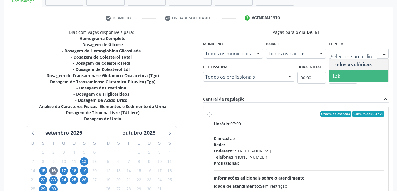
click at [347, 75] on span "Lab" at bounding box center [358, 76] width 59 height 12
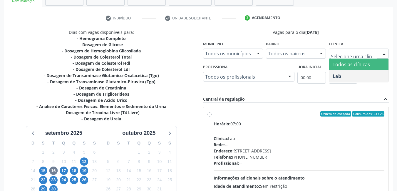
click at [338, 28] on div "check Indivíduo check Unidade solicitante 3 Agendamento CNS 162 5268 7619 0007 …" at bounding box center [198, 124] width 388 height 223
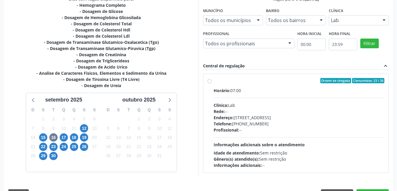
scroll to position [120, 0]
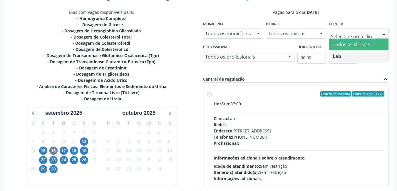
click at [381, 34] on div at bounding box center [383, 34] width 9 height 10
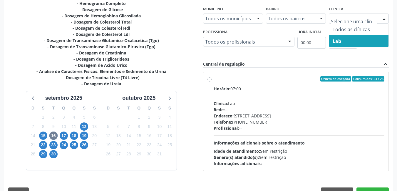
scroll to position [150, 0]
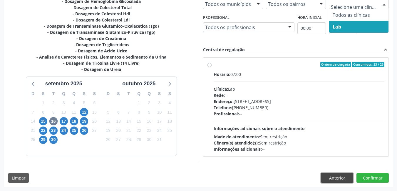
click at [333, 176] on button "Anterior" at bounding box center [337, 178] width 32 height 10
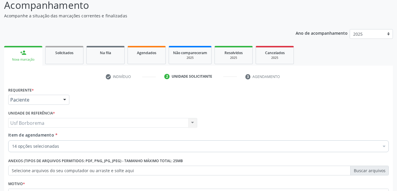
scroll to position [42, 0]
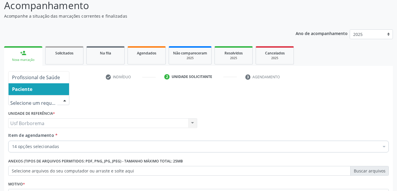
click at [62, 99] on div at bounding box center [64, 100] width 9 height 10
click at [62, 84] on span "Paciente" at bounding box center [39, 89] width 60 height 12
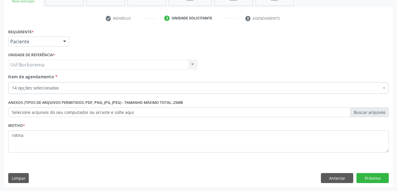
scroll to position [100, 0]
click at [36, 38] on div "Paciente" at bounding box center [38, 41] width 61 height 10
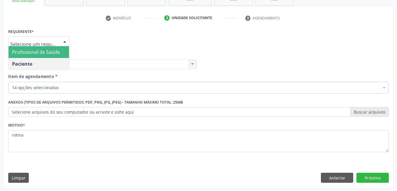
click at [38, 49] on span "Profissional de Saúde" at bounding box center [36, 52] width 48 height 6
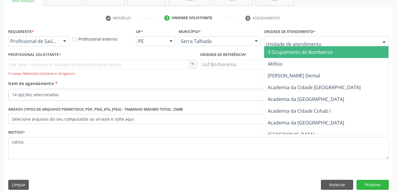
click at [298, 37] on div at bounding box center [326, 41] width 125 height 10
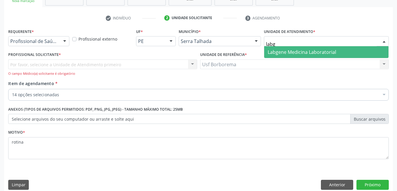
click at [299, 52] on span "Labgene Medicina Laboratorial" at bounding box center [301, 52] width 68 height 6
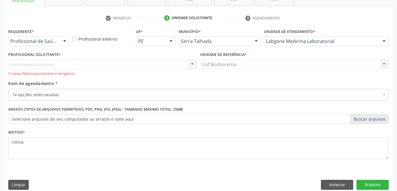
click at [65, 41] on div at bounding box center [64, 41] width 9 height 10
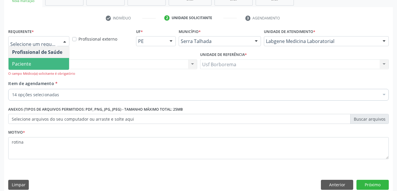
drag, startPoint x: 8, startPoint y: 61, endPoint x: 85, endPoint y: 49, distance: 77.8
click at [85, 49] on div "Profissional externo" at bounding box center [103, 38] width 64 height 23
click at [32, 59] on span "Paciente" at bounding box center [39, 64] width 60 height 12
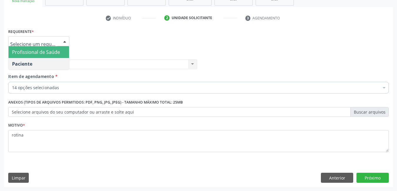
click at [35, 51] on span "Profissional de Saúde" at bounding box center [36, 52] width 48 height 6
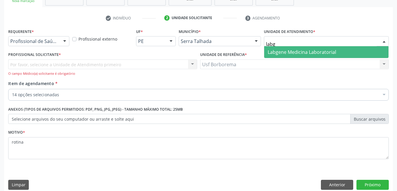
click at [279, 53] on span "Labgene Medicina Laboratorial" at bounding box center [301, 52] width 68 height 6
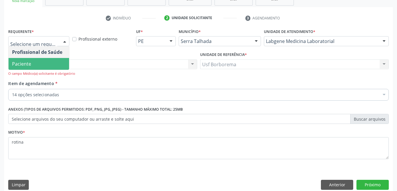
click at [56, 61] on span "Paciente" at bounding box center [39, 64] width 60 height 12
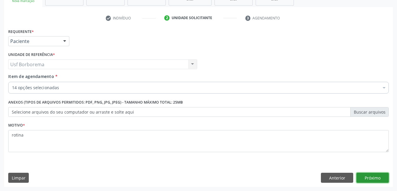
click at [370, 173] on button "Próximo" at bounding box center [372, 177] width 32 height 10
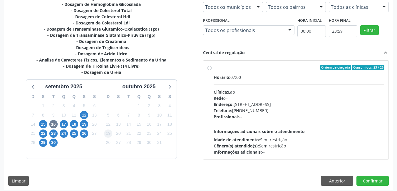
scroll to position [150, 0]
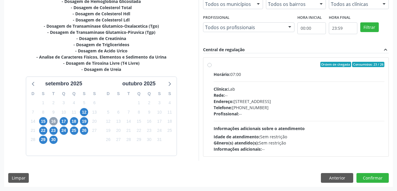
click at [52, 119] on span "16" at bounding box center [53, 121] width 8 height 8
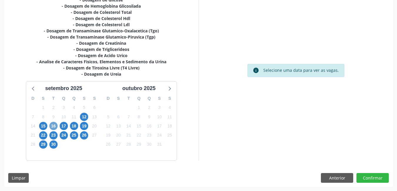
click at [51, 124] on span "16" at bounding box center [53, 126] width 8 height 8
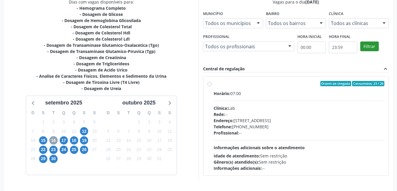
scroll to position [120, 0]
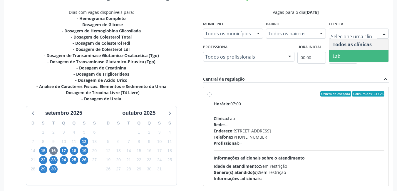
click at [357, 82] on div "Central de regulação expand_less" at bounding box center [296, 79] width 186 height 7
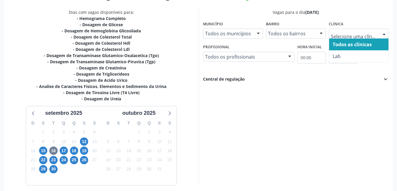
click at [352, 42] on span "Todos as clínicas" at bounding box center [351, 44] width 39 height 6
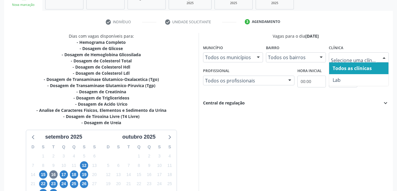
scroll to position [145, 0]
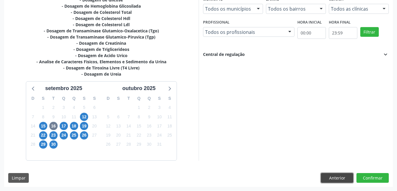
click at [344, 180] on button "Anterior" at bounding box center [337, 178] width 32 height 10
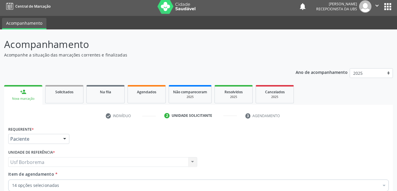
scroll to position [0, 0]
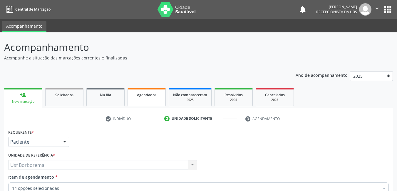
click at [152, 96] on span "Agendados" at bounding box center [146, 94] width 19 height 5
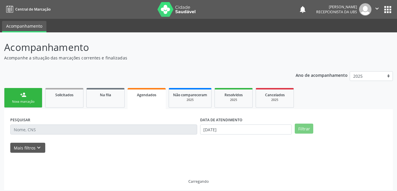
click at [152, 96] on span "Agendados" at bounding box center [146, 94] width 19 height 5
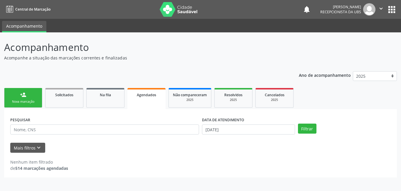
click at [150, 100] on link "Agendados" at bounding box center [146, 98] width 38 height 21
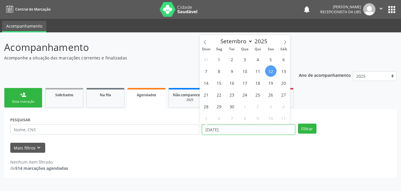
click at [243, 125] on input "12/09/2025" at bounding box center [248, 129] width 93 height 10
click at [230, 86] on span "16" at bounding box center [231, 82] width 11 height 11
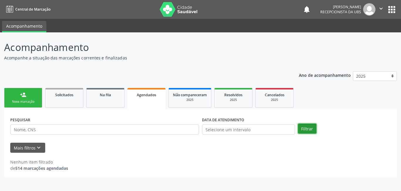
click at [305, 131] on button "Filtrar" at bounding box center [307, 128] width 18 height 10
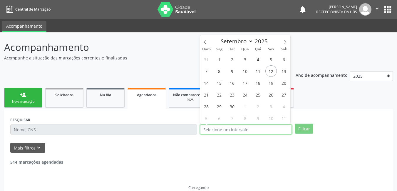
click at [252, 128] on input "text" at bounding box center [246, 129] width 92 height 10
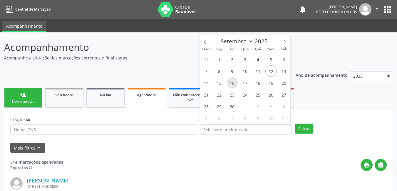
click at [229, 85] on span "16" at bounding box center [231, 82] width 11 height 11
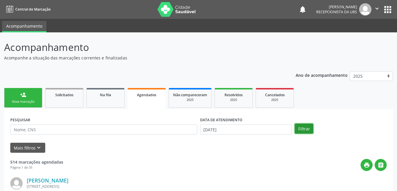
click at [299, 129] on button "Filtrar" at bounding box center [303, 128] width 18 height 10
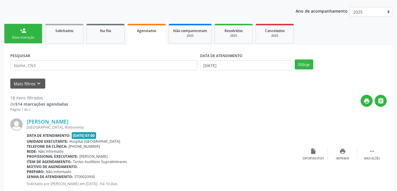
scroll to position [59, 0]
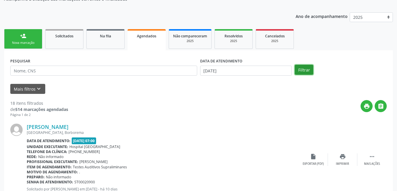
click at [302, 70] on button "Filtrar" at bounding box center [303, 70] width 18 height 10
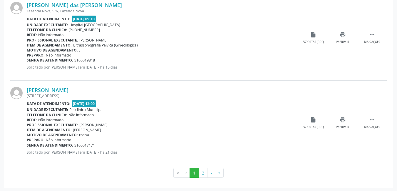
scroll to position [1282, 0]
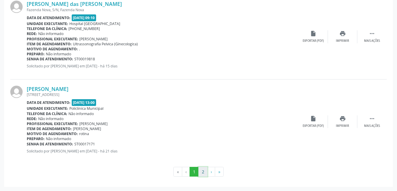
click at [204, 171] on button "2" at bounding box center [202, 171] width 9 height 10
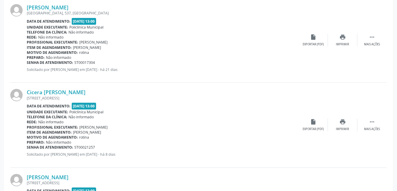
scroll to position [266, 0]
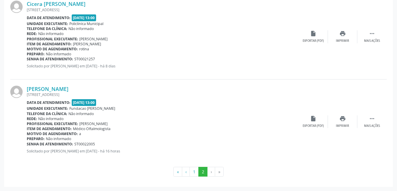
click at [209, 173] on li "›" at bounding box center [211, 171] width 8 height 10
click at [218, 171] on li "»" at bounding box center [219, 171] width 9 height 10
click at [193, 174] on button "1" at bounding box center [193, 171] width 9 height 10
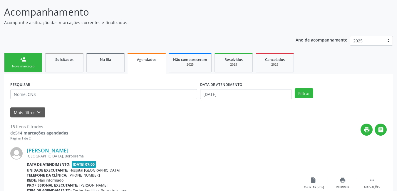
scroll to position [0, 0]
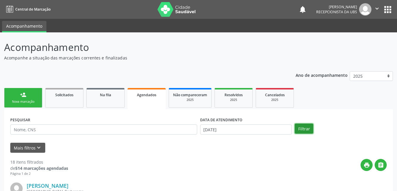
click at [303, 127] on button "Filtrar" at bounding box center [303, 128] width 18 height 10
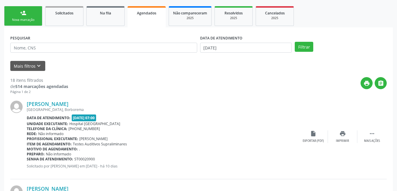
scroll to position [68, 0]
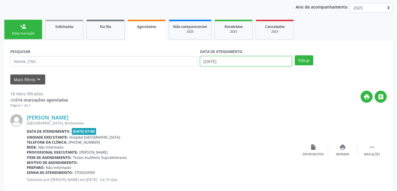
click at [240, 63] on input "[DATE]" at bounding box center [246, 61] width 92 height 10
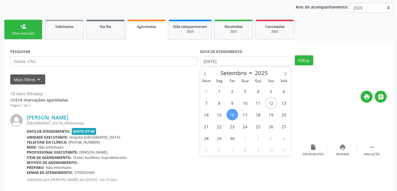
click at [249, 48] on div "DATA DE ATENDIMENTO" at bounding box center [246, 51] width 92 height 9
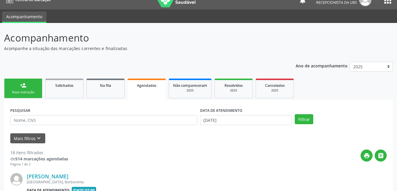
scroll to position [0, 0]
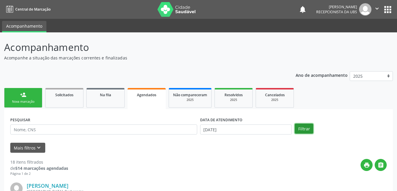
click at [299, 128] on button "Filtrar" at bounding box center [303, 128] width 18 height 10
click at [260, 126] on input "[DATE]" at bounding box center [246, 129] width 92 height 10
click at [303, 127] on button "Filtrar" at bounding box center [303, 128] width 18 height 10
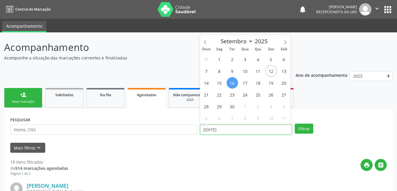
click at [258, 132] on input "[DATE]" at bounding box center [246, 129] width 92 height 10
click at [310, 131] on button "Filtrar" at bounding box center [303, 128] width 18 height 10
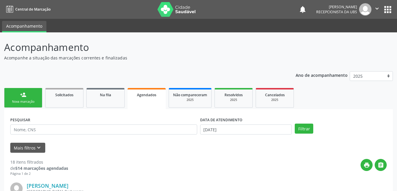
click at [156, 104] on link "Agendados" at bounding box center [146, 98] width 38 height 21
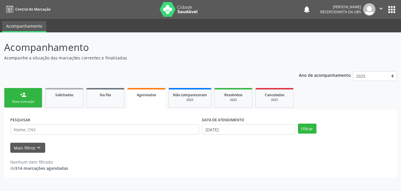
click at [156, 104] on link "Agendados" at bounding box center [146, 98] width 38 height 21
click at [309, 127] on button "Filtrar" at bounding box center [307, 128] width 18 height 10
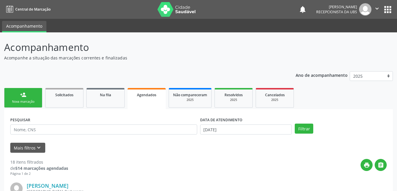
drag, startPoint x: 30, startPoint y: 96, endPoint x: 34, endPoint y: 92, distance: 6.0
click at [30, 96] on link "person_add Nova marcação" at bounding box center [23, 98] width 38 height 20
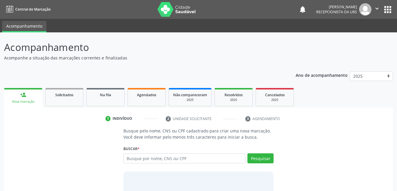
scroll to position [29, 0]
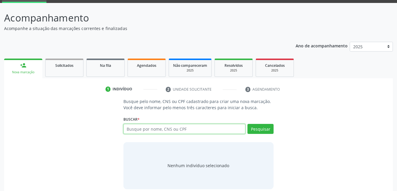
click at [196, 125] on input "text" at bounding box center [184, 129] width 122 height 10
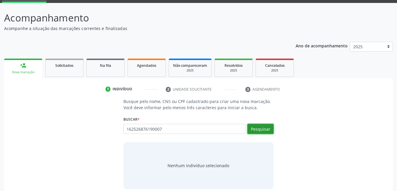
click at [266, 127] on button "Pesquisar" at bounding box center [260, 129] width 26 height 10
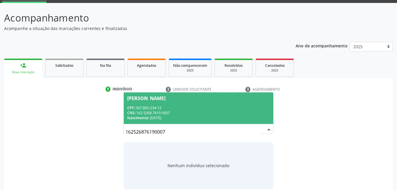
click at [243, 110] on div "CNS: 162 5268 7619 0007" at bounding box center [198, 112] width 143 height 5
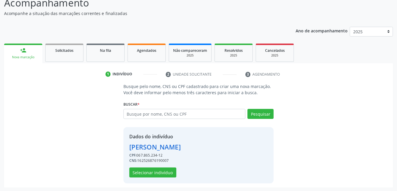
scroll to position [45, 0]
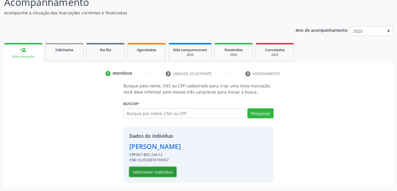
click at [166, 169] on button "Selecionar indivíduo" at bounding box center [152, 171] width 47 height 10
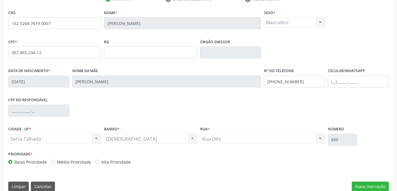
scroll to position [128, 0]
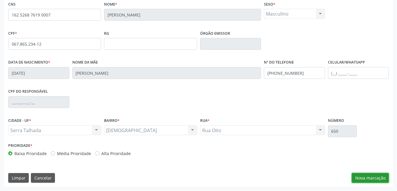
click at [366, 178] on button "Nova marcação" at bounding box center [369, 178] width 37 height 10
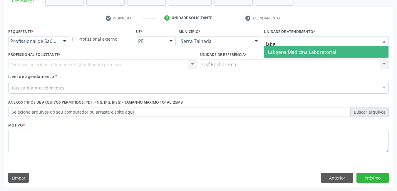
click at [303, 51] on span "Labgene Medicina Laboratorial" at bounding box center [301, 52] width 68 height 6
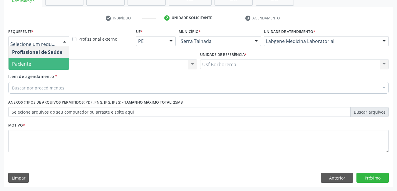
click at [54, 65] on span "Paciente" at bounding box center [39, 64] width 60 height 12
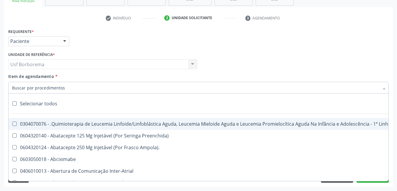
drag, startPoint x: 52, startPoint y: 91, endPoint x: 55, endPoint y: 84, distance: 7.6
click at [52, 88] on div at bounding box center [198, 88] width 380 height 12
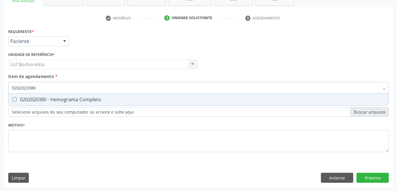
click at [63, 101] on div "0202020380 - Hemograma Completo" at bounding box center [198, 99] width 373 height 5
click at [64, 88] on input "0202020380" at bounding box center [195, 88] width 367 height 12
click at [65, 95] on span "0202010473 - Dosagem de Glicose" at bounding box center [199, 99] width 380 height 12
drag, startPoint x: 68, startPoint y: 90, endPoint x: 70, endPoint y: 83, distance: 6.5
click at [69, 86] on input "0202010473" at bounding box center [195, 88] width 367 height 12
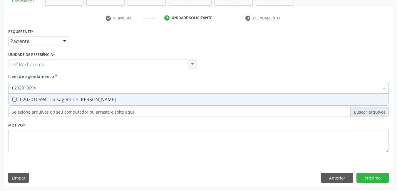
drag, startPoint x: 69, startPoint y: 98, endPoint x: 68, endPoint y: 87, distance: 11.5
click at [68, 97] on div "0202010694 - Dosagem de [PERSON_NAME]" at bounding box center [198, 99] width 373 height 5
click at [68, 86] on input "0202010694" at bounding box center [195, 88] width 367 height 12
click at [67, 100] on div "0202010503 - Dosagem de Hemoglobina Glicosilada" at bounding box center [198, 99] width 373 height 5
click at [70, 86] on input "0202010503" at bounding box center [195, 88] width 367 height 12
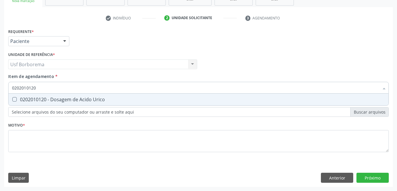
click at [68, 97] on div "0202010120 - Dosagem de Acido Urico" at bounding box center [198, 99] width 373 height 5
drag, startPoint x: 68, startPoint y: 86, endPoint x: 73, endPoint y: 84, distance: 6.2
click at [68, 86] on input "0202010120" at bounding box center [195, 88] width 367 height 12
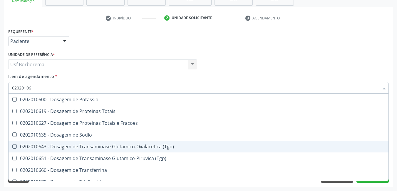
click at [73, 146] on div "0202010643 - Dosagem de Transaminase Glutamico-Oxalacetica (Tgo)" at bounding box center [198, 146] width 373 height 5
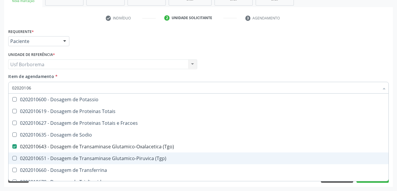
click at [73, 156] on div "0202010651 - Dosagem de Transaminase Glutamico-Piruvica (Tgp)" at bounding box center [198, 158] width 373 height 5
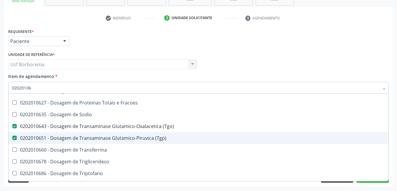
scroll to position [30, 0]
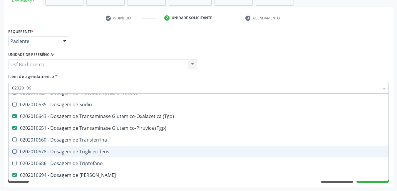
click at [77, 153] on div "0202010678 - Dosagem de Triglicerideos" at bounding box center [198, 151] width 373 height 5
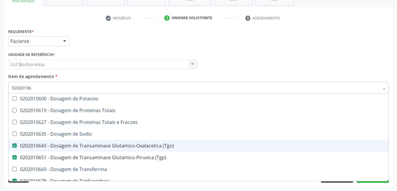
scroll to position [0, 0]
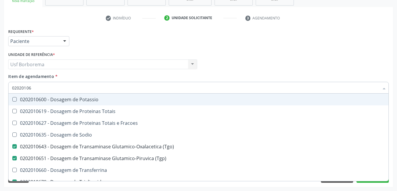
click at [91, 91] on input "02020106" at bounding box center [195, 88] width 367 height 12
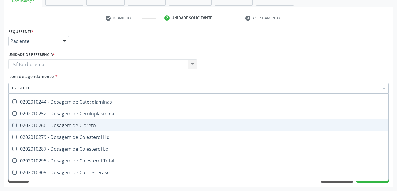
scroll to position [323, 0]
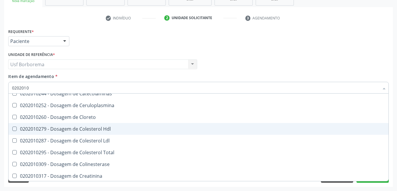
click at [139, 134] on span "0202010279 - Dosagem de Colesterol Hdl" at bounding box center [199, 129] width 380 height 12
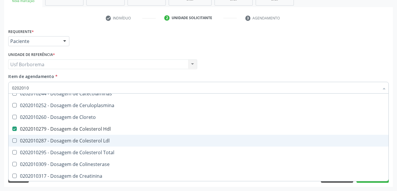
click at [139, 138] on div "0202010287 - Dosagem de Colesterol Ldl" at bounding box center [198, 140] width 373 height 5
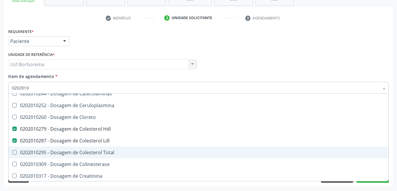
click at [139, 149] on span "0202010295 - Dosagem de Colesterol Total" at bounding box center [199, 152] width 380 height 12
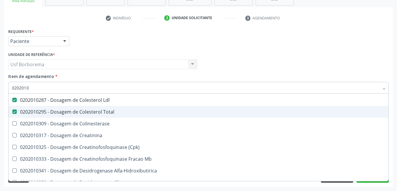
scroll to position [352, 0]
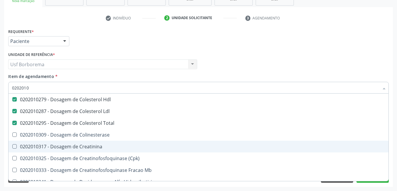
click at [137, 144] on div "0202010317 - Dosagem de Creatinina" at bounding box center [198, 146] width 373 height 5
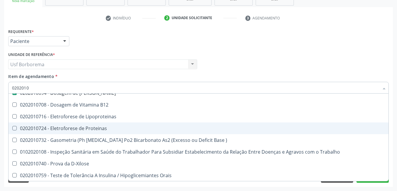
scroll to position [864, 0]
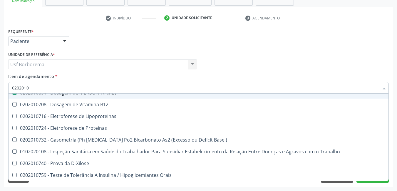
click at [136, 89] on input "0202010" at bounding box center [195, 88] width 367 height 12
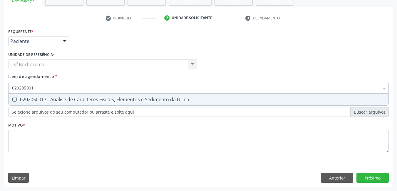
scroll to position [0, 0]
click at [140, 100] on div "0202050017 - Analise de Caracteres Fisicos, Elementos e Sedimento da Urina" at bounding box center [198, 99] width 373 height 5
click at [139, 90] on input "0202050017" at bounding box center [195, 88] width 367 height 12
click at [144, 102] on span "0202030202 - Dosagem de Proteina C Reativa" at bounding box center [199, 99] width 380 height 12
click at [121, 89] on input "020203020" at bounding box center [195, 88] width 367 height 12
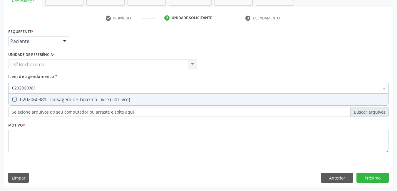
click at [122, 97] on div "0202060381 - Dosagem de Tiroxina Livre (T4 Livre)" at bounding box center [198, 99] width 373 height 5
click at [120, 89] on input "0202060381" at bounding box center [195, 88] width 367 height 12
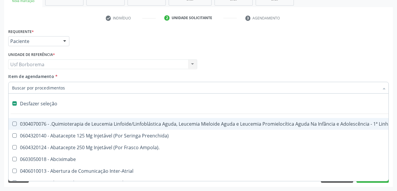
click at [310, 49] on div "Requerente * Paciente Profissional de Saúde Paciente Nenhum resultado encontrad…" at bounding box center [198, 38] width 383 height 23
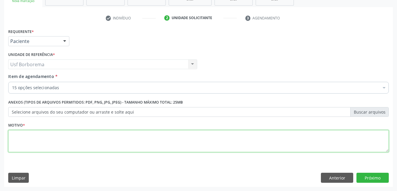
click at [109, 143] on textarea at bounding box center [198, 141] width 380 height 22
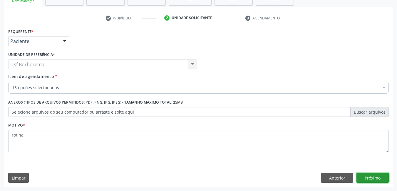
click at [366, 175] on button "Próximo" at bounding box center [372, 177] width 32 height 10
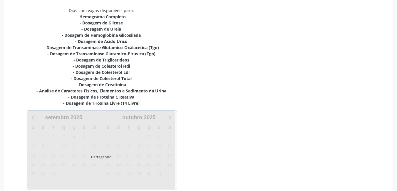
scroll to position [151, 0]
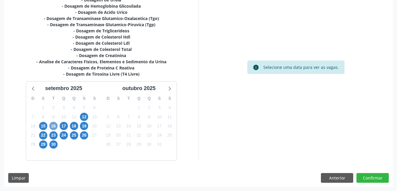
click at [54, 122] on span "16" at bounding box center [53, 126] width 8 height 8
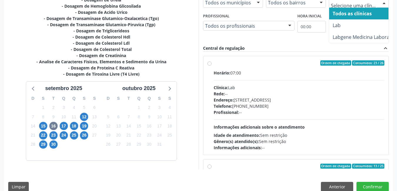
scroll to position [151, 0]
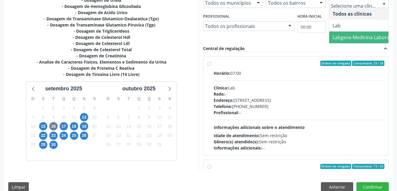
click at [369, 35] on span "Labgene Medicina Laboratorial" at bounding box center [366, 37] width 68 height 6
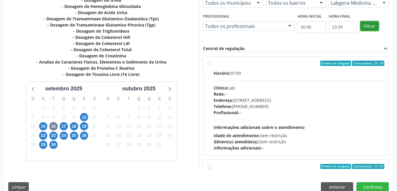
click at [368, 26] on button "Filtrar" at bounding box center [369, 26] width 18 height 10
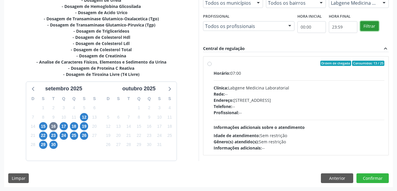
click at [368, 26] on button "Filtrar" at bounding box center [369, 26] width 18 height 10
click at [213, 62] on label "Ordem de chegada Consumidos: 13 / 25 Horário: 07:00 Clínica: Labgene Medicina L…" at bounding box center [298, 105] width 171 height 90
click at [209, 62] on input "Ordem de chegada Consumidos: 13 / 25 Horário: 07:00 Clínica: Labgene Medicina L…" at bounding box center [209, 62] width 4 height 5
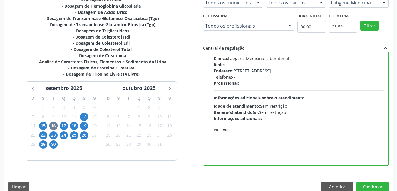
scroll to position [160, 0]
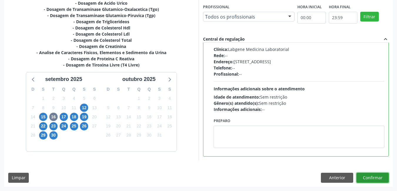
click at [368, 175] on button "Confirmar" at bounding box center [372, 177] width 32 height 10
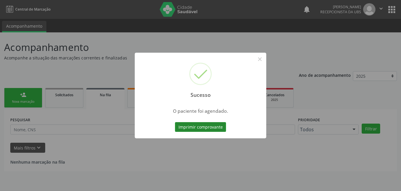
click at [213, 125] on button "Imprimir comprovante" at bounding box center [200, 127] width 51 height 10
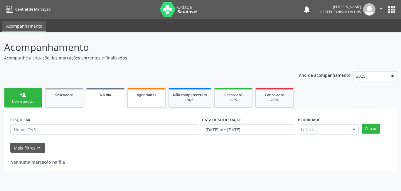
click at [148, 103] on link "Agendados" at bounding box center [146, 98] width 38 height 20
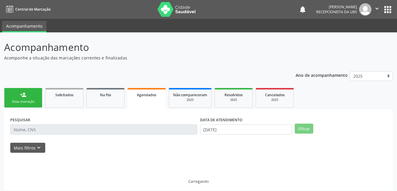
click at [148, 103] on link "Agendados" at bounding box center [146, 98] width 38 height 21
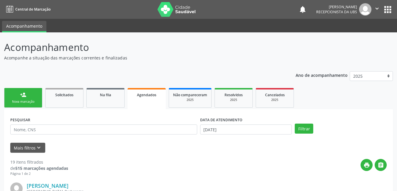
click at [28, 96] on link "person_add Nova marcação" at bounding box center [23, 98] width 38 height 20
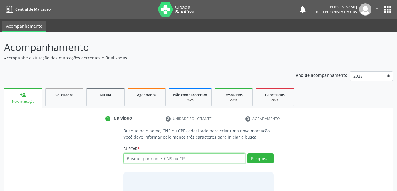
click at [134, 159] on input "text" at bounding box center [184, 158] width 122 height 10
click at [144, 102] on link "Agendados" at bounding box center [146, 97] width 38 height 18
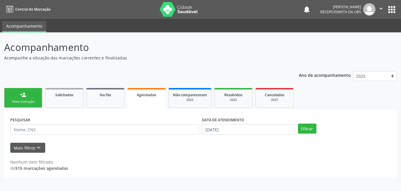
click at [153, 105] on link "Agendados" at bounding box center [146, 98] width 38 height 21
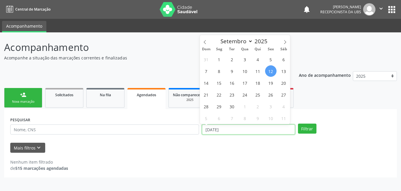
click at [225, 127] on input "12/09/2025" at bounding box center [248, 129] width 93 height 10
click at [234, 86] on span "16" at bounding box center [231, 82] width 11 height 11
type input "16/09/2025"
click at [234, 86] on span "16" at bounding box center [231, 82] width 11 height 11
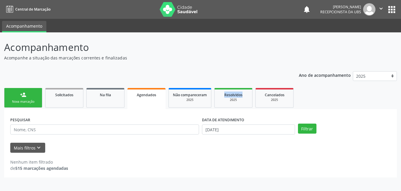
click at [234, 86] on div "Ano de acompanhamento 2025 2024 person_add Nova marcação Solicitados Na fila Ag…" at bounding box center [200, 122] width 393 height 110
click at [310, 126] on button "Filtrar" at bounding box center [307, 128] width 18 height 10
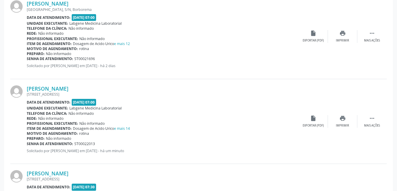
scroll to position [949, 0]
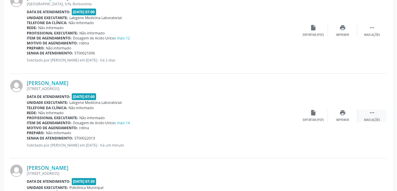
click at [374, 112] on div " Mais ações" at bounding box center [371, 115] width 29 height 13
click at [342, 117] on div "edit Editar" at bounding box center [342, 115] width 29 height 13
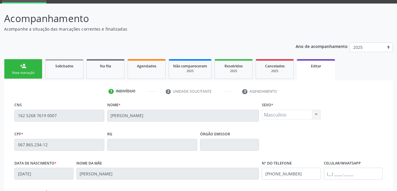
scroll to position [0, 0]
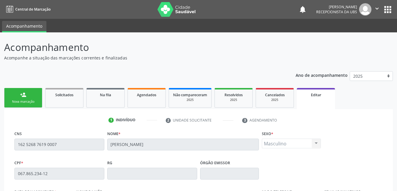
click at [16, 92] on link "person_add Nova marcação" at bounding box center [23, 98] width 38 height 20
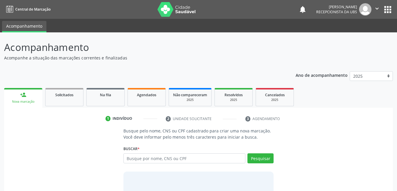
click at [22, 93] on div "person_add" at bounding box center [23, 94] width 6 height 6
click at [150, 94] on span "Agendados" at bounding box center [146, 94] width 19 height 5
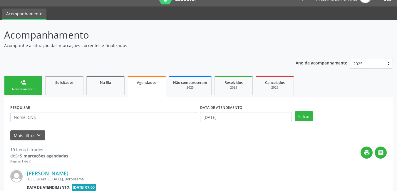
scroll to position [9, 0]
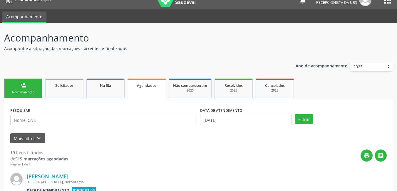
click at [30, 88] on link "person_add Nova marcação" at bounding box center [23, 88] width 38 height 20
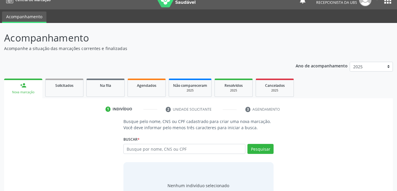
click at [30, 88] on link "person_add Nova marcação" at bounding box center [23, 88] width 38 height 20
click at [156, 151] on input "text" at bounding box center [184, 149] width 122 height 10
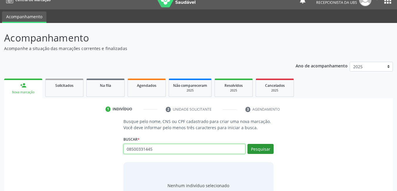
type input "08500331445"
click at [267, 149] on button "Pesquisar" at bounding box center [260, 149] width 26 height 10
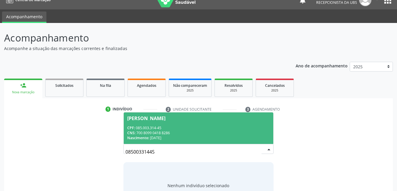
click at [215, 130] on div "CNS: 700 8099 0418 8286" at bounding box center [198, 132] width 143 height 5
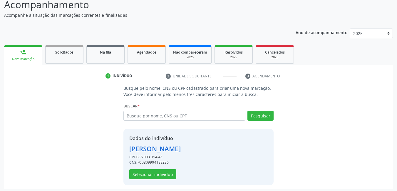
scroll to position [45, 0]
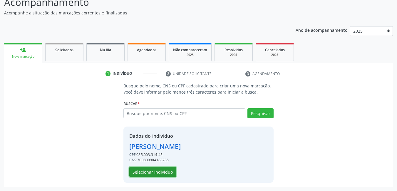
click at [142, 174] on button "Selecionar indivíduo" at bounding box center [152, 171] width 47 height 10
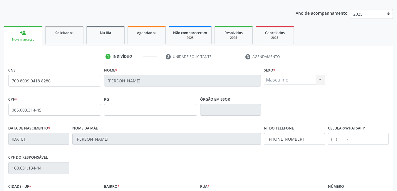
scroll to position [128, 0]
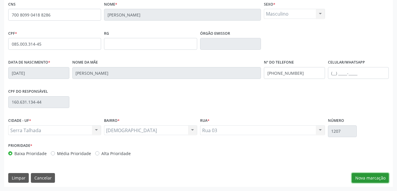
click at [361, 176] on button "Nova marcação" at bounding box center [369, 178] width 37 height 10
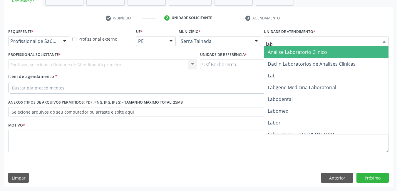
type input "labg"
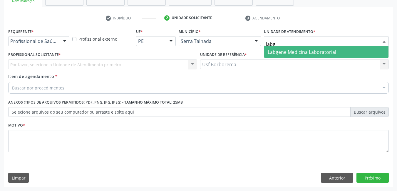
click at [311, 51] on span "Labgene Medicina Laboratorial" at bounding box center [301, 52] width 68 height 6
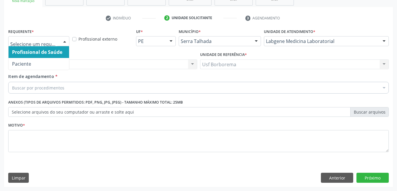
click at [60, 39] on div at bounding box center [64, 41] width 9 height 10
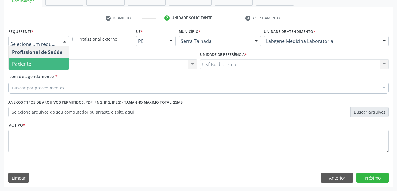
click at [59, 63] on span "Paciente" at bounding box center [39, 64] width 60 height 12
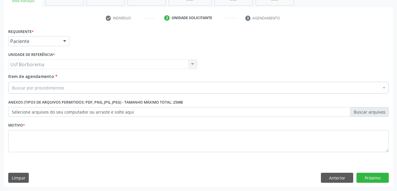
click at [108, 88] on div "Buscar por procedimentos" at bounding box center [198, 88] width 380 height 12
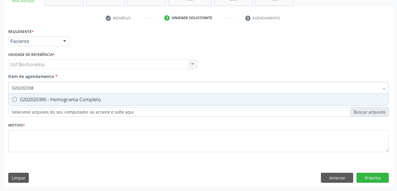
type input "0202020380"
click at [111, 99] on div "0202020380 - Hemograma Completo" at bounding box center [198, 99] width 373 height 5
checkbox Completo "true"
click at [111, 91] on input "0202020380" at bounding box center [195, 88] width 367 height 12
type input "02020203"
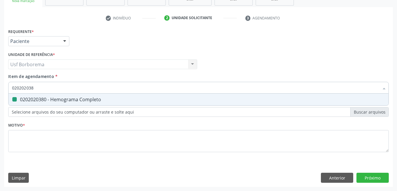
checkbox Completo "false"
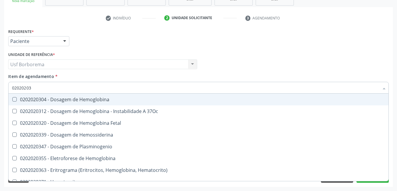
type input "0202020"
checkbox Completo "false"
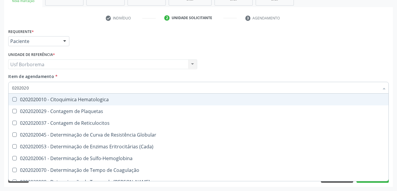
type input "020202"
checkbox Completo "false"
checkbox Leucograma "true"
type input "02020"
checkbox Completo "false"
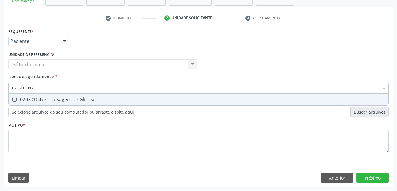
type input "0202010473"
click at [112, 99] on div "0202010473 - Dosagem de Glicose" at bounding box center [198, 99] width 373 height 5
checkbox Glicose "true"
type input "02020104"
checkbox Glicose "false"
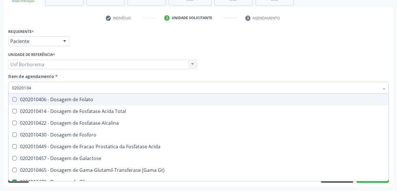
type input "0202010"
checkbox Glicose "false"
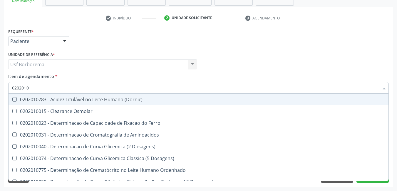
type input "020201"
checkbox Glicose "false"
checkbox Nt-Probnp\) "true"
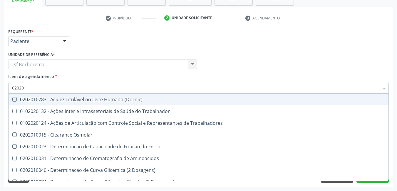
type input "0202010"
checkbox II "true"
checkbox Glicose "false"
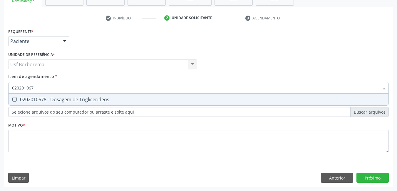
type input "0202010678"
click at [114, 98] on div "0202010678 - Dosagem de Triglicerideos" at bounding box center [198, 99] width 373 height 5
checkbox Triglicerideos "true"
click at [112, 90] on input "0202010678" at bounding box center [195, 88] width 367 height 12
type input "02020106"
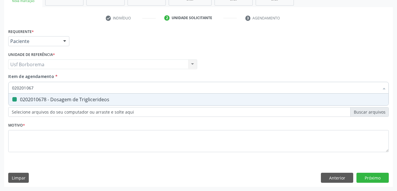
checkbox Triglicerideos "false"
type input "0202010694"
click at [112, 99] on div "0202010694 - Dosagem de [PERSON_NAME]" at bounding box center [198, 99] width 373 height 5
checkbox Ureia "true"
click at [107, 88] on input "0202010694" at bounding box center [195, 88] width 367 height 12
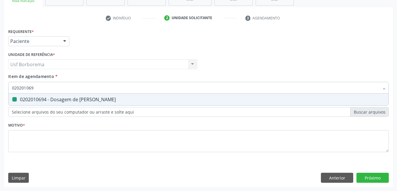
type input "02020106"
checkbox Ureia "false"
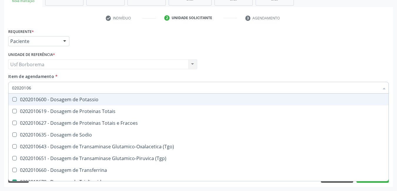
type input "0202010"
checkbox Triglicerideos "false"
checkbox Ureia "false"
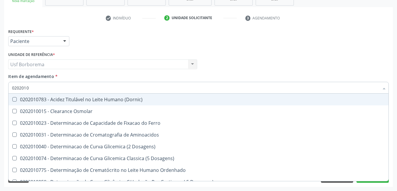
type input "020201"
checkbox Glicose "false"
checkbox Nt-Probnp\) "true"
checkbox Triglicerideos "false"
checkbox Ureia "false"
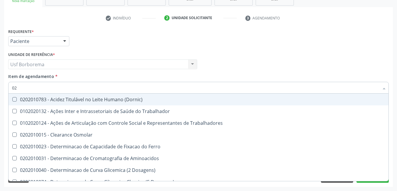
type input "0"
checkbox Glicose "false"
checkbox Triglicerideos "false"
checkbox Ureia "false"
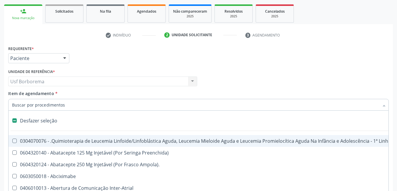
scroll to position [42, 0]
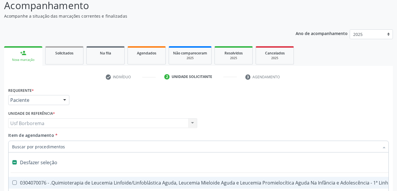
click at [107, 145] on input "Item de agendamento *" at bounding box center [195, 146] width 367 height 12
click at [112, 159] on div "Desfazer seleção" at bounding box center [241, 162] width 464 height 12
click at [107, 144] on input "Item de agendamento *" at bounding box center [195, 146] width 367 height 12
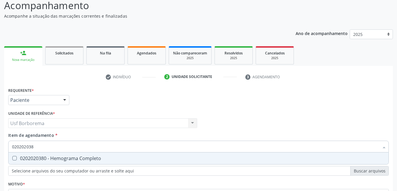
type input "0202020380"
click at [104, 156] on div "0202020380 - Hemograma Completo" at bounding box center [198, 158] width 373 height 5
checkbox Completo "true"
click at [104, 148] on input "0202020380" at bounding box center [195, 146] width 367 height 12
type input "02020203"
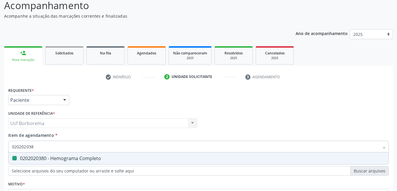
checkbox Completo "false"
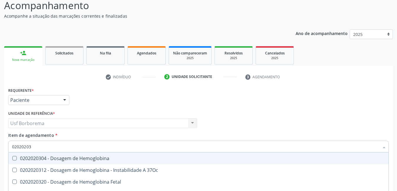
type input "0202020"
checkbox Completo "false"
type input "02020"
checkbox Completo "false"
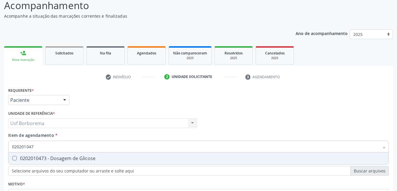
type input "0202010473"
click at [100, 158] on div "0202010473 - Dosagem de Glicose" at bounding box center [198, 158] width 373 height 5
checkbox Glicose "true"
click at [104, 149] on input "0202010473" at bounding box center [195, 146] width 367 height 12
type input "02020104"
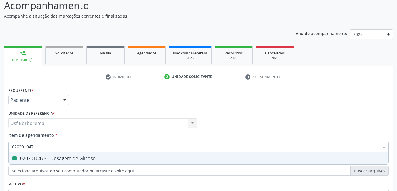
checkbox Glicose "false"
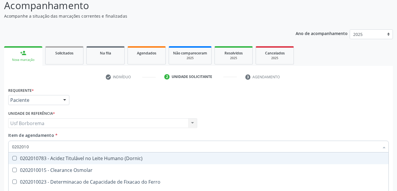
type input "020201"
checkbox Glicose "false"
checkbox Nt-Probnp\) "true"
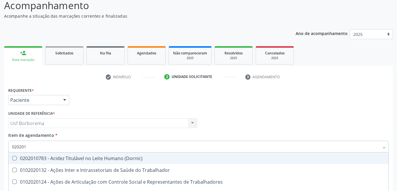
type input "02020"
checkbox Glicose "false"
type input "020201"
checkbox T3 "true"
type input "0202010"
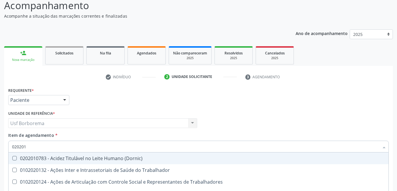
checkbox II "true"
checkbox Glicose "false"
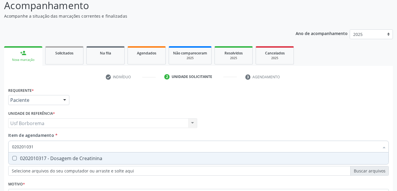
type input "0202010317"
click at [104, 157] on div "0202010317 - Dosagem de Creatinina" at bounding box center [198, 158] width 373 height 5
checkbox Creatinina "true"
click at [104, 147] on input "0202010317" at bounding box center [195, 146] width 367 height 12
type input "02020103"
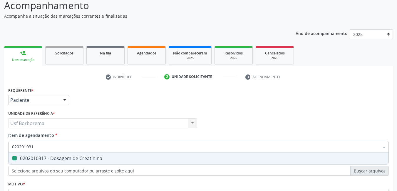
checkbox Creatinina "false"
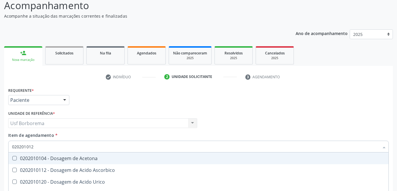
type input "0202010120"
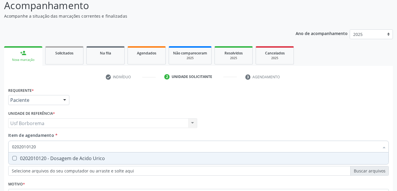
click at [94, 157] on div "0202010120 - Dosagem de Acido Urico" at bounding box center [198, 158] width 373 height 5
click at [88, 147] on input "0202010120" at bounding box center [195, 146] width 367 height 12
click at [91, 159] on div "0202010120 - Dosagem de Acido Urico" at bounding box center [198, 158] width 373 height 5
checkbox Urico "false"
drag, startPoint x: 90, startPoint y: 149, endPoint x: 88, endPoint y: 144, distance: 4.6
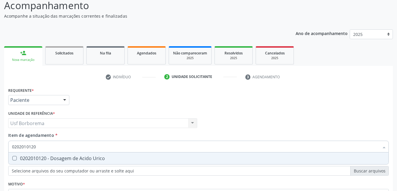
click at [89, 145] on input "0202010120" at bounding box center [195, 146] width 367 height 12
type input "0202010694"
click at [89, 159] on div "0202010694 - Dosagem de [PERSON_NAME]" at bounding box center [198, 158] width 373 height 5
checkbox Ureia "true"
type input "02020106"
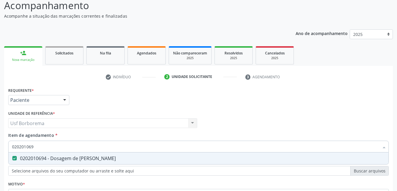
checkbox Ureia "false"
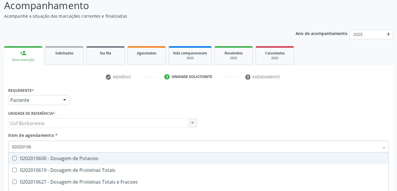
type input "0202010"
checkbox Ureia "false"
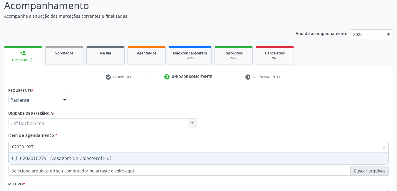
type input "0202010279"
click at [89, 159] on div "0202010279 - Dosagem de Colesterol Hdl" at bounding box center [198, 158] width 373 height 5
checkbox Hdl "true"
click at [91, 146] on input "0202010279" at bounding box center [195, 146] width 367 height 12
type input "02020102"
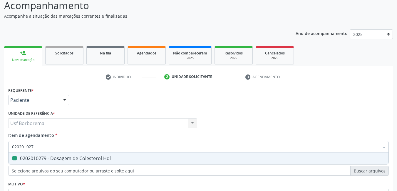
checkbox Hdl "false"
type input "0202010287"
click at [84, 157] on div "0202010287 - Dosagem de Colesterol Ldl" at bounding box center [198, 158] width 373 height 5
checkbox Ldl "true"
click at [79, 146] on input "0202010287" at bounding box center [195, 146] width 367 height 12
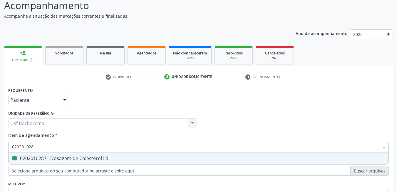
type input "02020102"
checkbox Ldl "false"
type input "0202010295"
click at [80, 158] on div "0202010295 - Dosagem de Colesterol Total" at bounding box center [198, 158] width 373 height 5
checkbox Total "true"
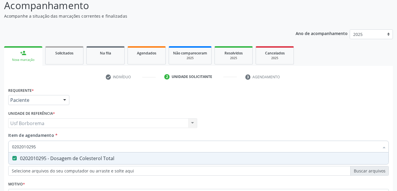
click at [77, 144] on input "0202010295" at bounding box center [195, 146] width 367 height 12
type input "02020102"
checkbox Total "false"
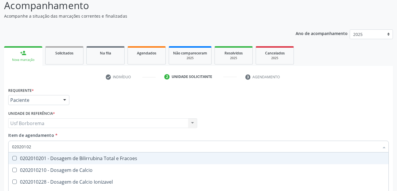
type input "0202010"
checkbox Hdl "false"
checkbox Ldl "false"
checkbox Total "false"
type input "02020102"
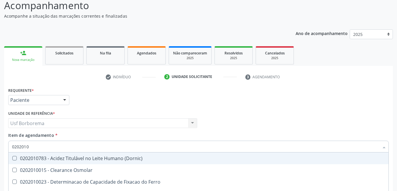
checkbox Dosagens\) "true"
checkbox Osmolaridade "true"
type input "0202010"
checkbox Hdl "false"
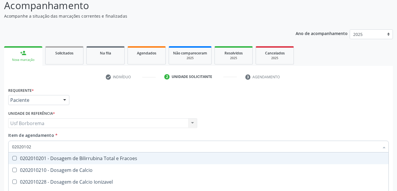
checkbox Ldl "false"
checkbox Total "false"
type input "02020106"
checkbox Osmolaridade "true"
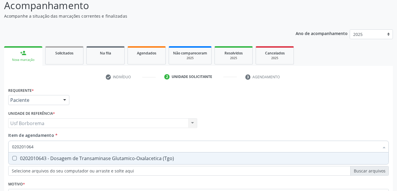
type input "0202010643"
drag, startPoint x: 77, startPoint y: 157, endPoint x: 76, endPoint y: 149, distance: 7.9
click at [77, 158] on div "0202010643 - Dosagem de Transaminase Glutamico-Oxalacetica (Tgo)" at bounding box center [198, 158] width 373 height 5
checkbox \(Tgo\) "true"
click at [75, 145] on input "0202010643" at bounding box center [195, 146] width 367 height 12
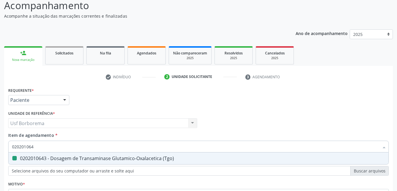
type input "02020106"
checkbox \(Tgo\) "false"
type input "0202010651"
click at [80, 160] on div "0202010651 - Dosagem de Transaminase Glutamico-Piruvica (Tgp)" at bounding box center [198, 158] width 373 height 5
checkbox \(Tgp\) "true"
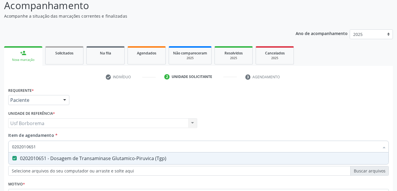
click at [78, 147] on input "0202010651" at bounding box center [195, 146] width 367 height 12
type input "02020106"
checkbox \(Tgp\) "false"
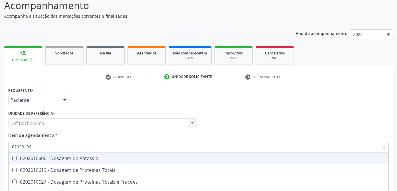
type input "0202010"
checkbox \(Tgo\) "false"
checkbox \(Tgp\) "false"
checkbox Ureia "false"
type input "020201"
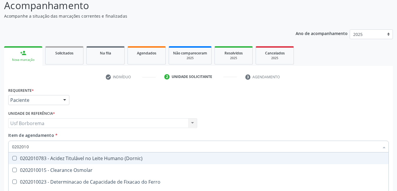
checkbox Hdl "false"
checkbox Ldl "false"
checkbox Total "false"
checkbox Creatinina "false"
checkbox Latica "true"
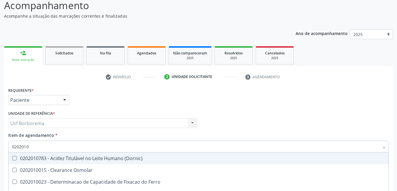
checkbox Fracionadas\) "true"
checkbox Ferritina "true"
checkbox Folato "true"
checkbox Glicose "false"
checkbox Nt-Probnp\) "true"
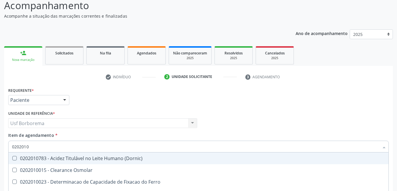
checkbox \(Tgo\) "false"
checkbox \(Tgp\) "false"
checkbox Ureia "false"
checkbox D-Xilose "true"
checkbox Orais "true"
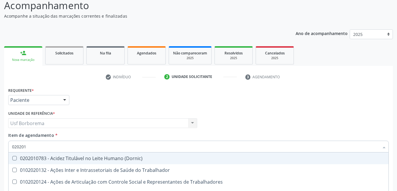
type input "02020"
checkbox Hdl "false"
checkbox Ldl "false"
checkbox Total "false"
checkbox Creatinina "false"
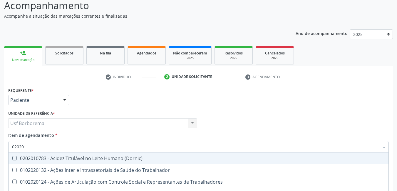
checkbox Glicose "false"
checkbox \(Tgo\) "false"
checkbox \(Tgp\) "false"
checkbox Ureia "false"
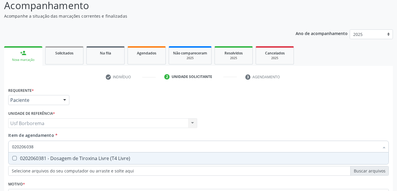
type input "0202060381"
click at [58, 156] on div "0202060381 - Dosagem de Tiroxina Livre (T4 Livre)" at bounding box center [198, 158] width 373 height 5
checkbox Livre\) "true"
click at [79, 130] on div "Unidade de referência * Usf Borborema Usf Borborema Nenhum resultado encontrado…" at bounding box center [103, 120] width 192 height 23
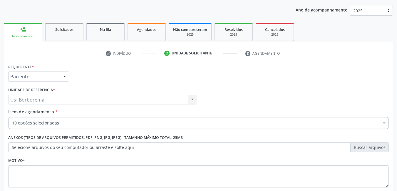
scroll to position [100, 0]
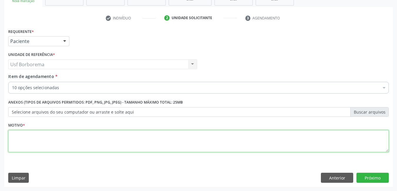
click at [122, 136] on textarea at bounding box center [198, 141] width 380 height 22
type textarea "rotina"
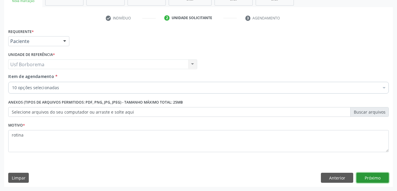
click at [369, 178] on button "Próximo" at bounding box center [372, 177] width 32 height 10
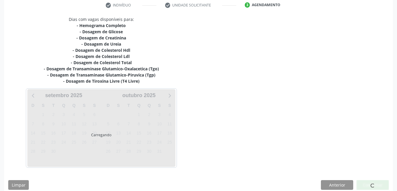
scroll to position [120, 0]
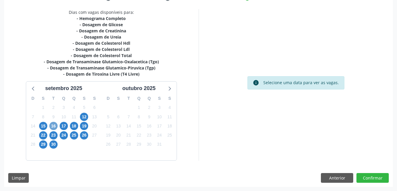
click at [53, 125] on span "16" at bounding box center [53, 126] width 8 height 8
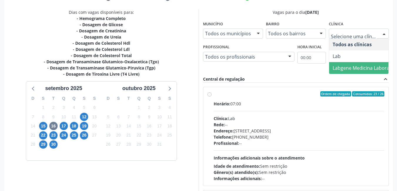
click at [350, 69] on span "Labgene Medicina Laboratorial" at bounding box center [366, 68] width 68 height 6
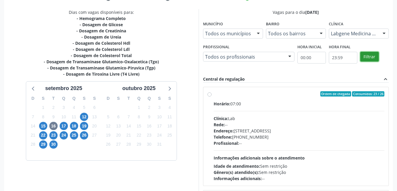
click at [373, 57] on button "Filtrar" at bounding box center [369, 57] width 18 height 10
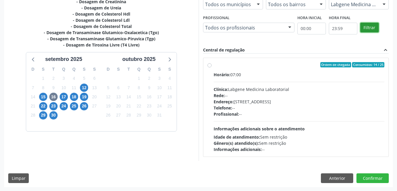
scroll to position [150, 0]
click at [213, 64] on label "Ordem de chegada Consumidos: 14 / 25 Horário: 07:00 Clínica: Labgene Medicina L…" at bounding box center [298, 107] width 171 height 90
click at [210, 64] on input "Ordem de chegada Consumidos: 14 / 25 Horário: 07:00 Clínica: Labgene Medicina L…" at bounding box center [209, 64] width 4 height 5
radio input "true"
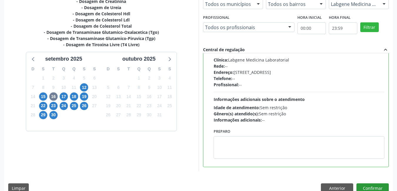
scroll to position [160, 0]
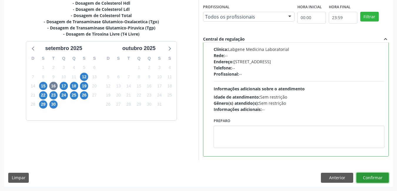
click at [379, 175] on button "Confirmar" at bounding box center [372, 177] width 32 height 10
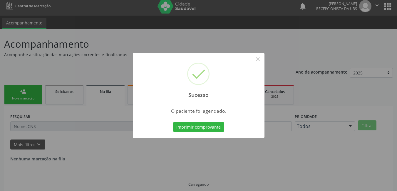
scroll to position [0, 0]
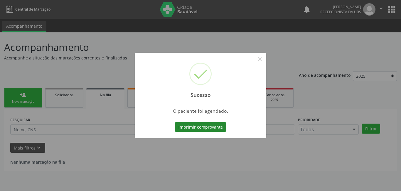
click at [192, 125] on button "Imprimir comprovante" at bounding box center [200, 127] width 51 height 10
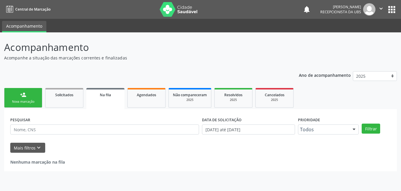
click at [18, 97] on link "person_add Nova marcação" at bounding box center [23, 98] width 38 height 20
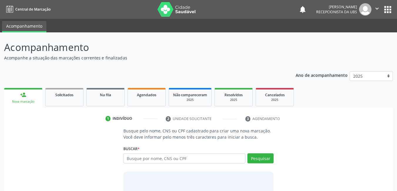
click at [18, 97] on link "person_add Nova marcação" at bounding box center [23, 98] width 38 height 20
click at [171, 158] on input "text" at bounding box center [184, 158] width 122 height 10
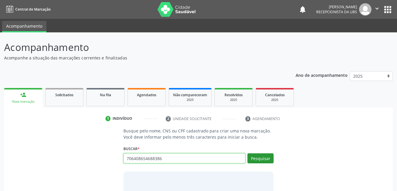
type input "706408654688386"
click at [271, 160] on button "Pesquisar" at bounding box center [260, 158] width 26 height 10
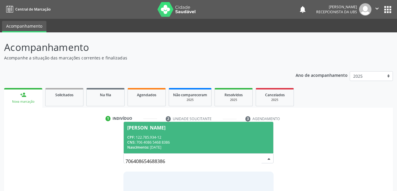
click at [226, 142] on div "CNS: 706 4086 5468 8386" at bounding box center [198, 141] width 143 height 5
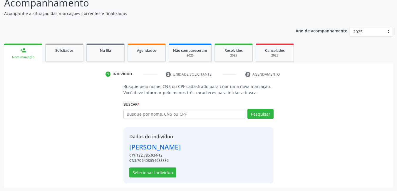
scroll to position [45, 0]
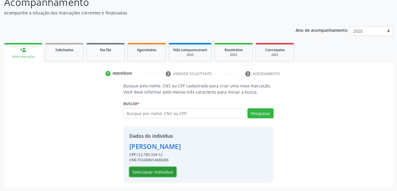
click at [154, 173] on button "Selecionar indivíduo" at bounding box center [152, 171] width 47 height 10
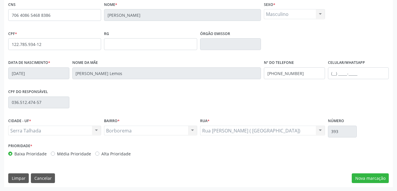
scroll to position [128, 0]
click at [381, 176] on button "Nova marcação" at bounding box center [369, 178] width 37 height 10
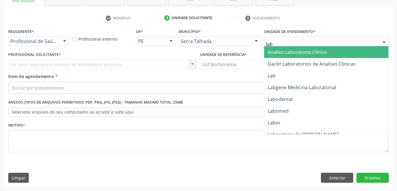
type input "labg"
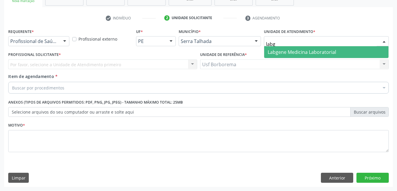
drag, startPoint x: 285, startPoint y: 51, endPoint x: 282, endPoint y: 50, distance: 3.3
click at [285, 51] on span "Labgene Medicina Laboratorial" at bounding box center [301, 52] width 68 height 6
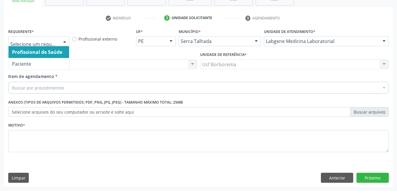
click at [64, 43] on div at bounding box center [64, 41] width 9 height 10
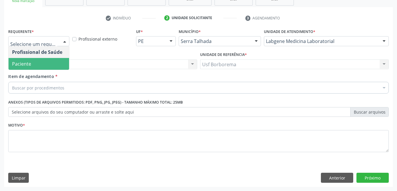
click at [60, 64] on span "Paciente" at bounding box center [39, 64] width 60 height 12
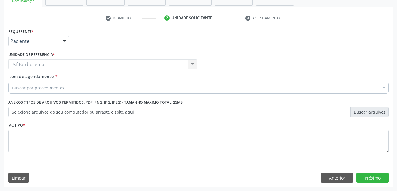
click at [67, 90] on div "Buscar por procedimentos" at bounding box center [198, 88] width 380 height 12
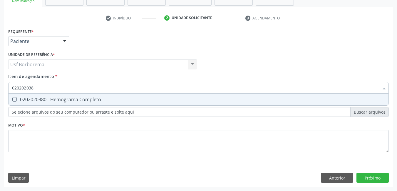
type input "0202020380"
click at [65, 97] on div "0202020380 - Hemograma Completo" at bounding box center [198, 99] width 373 height 5
checkbox Completo "true"
click at [64, 88] on input "0202020380" at bounding box center [195, 88] width 367 height 12
type input "02020203"
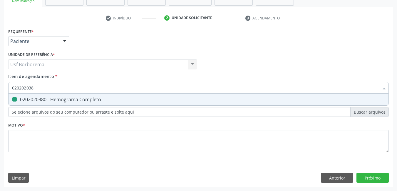
checkbox Completo "false"
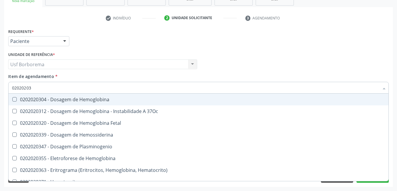
type input "0202020"
checkbox Completo "false"
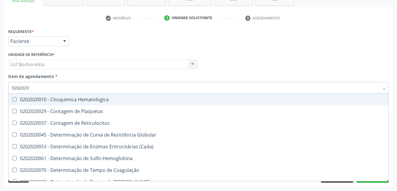
type input "020202"
checkbox Completo "false"
checkbox Leucograma "true"
type input "02020"
checkbox Completo "false"
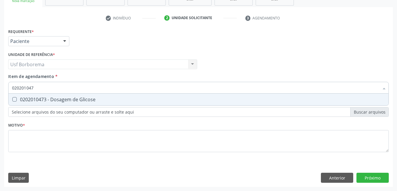
type input "0202010473"
click at [65, 99] on div "0202010473 - Dosagem de Glicose" at bounding box center [198, 99] width 373 height 5
checkbox Glicose "true"
click at [65, 88] on input "0202010473" at bounding box center [195, 88] width 367 height 12
type input "02020104"
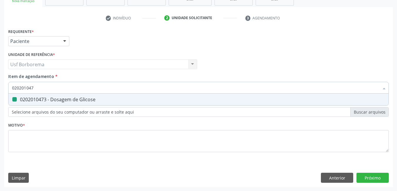
checkbox Glicose "false"
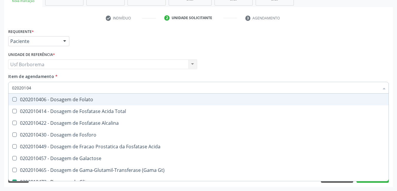
type input "0202010"
checkbox Glicose "false"
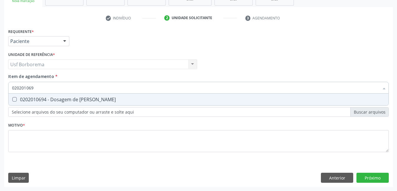
type input "0202010694"
drag, startPoint x: 64, startPoint y: 99, endPoint x: 64, endPoint y: 92, distance: 7.1
click at [63, 97] on div "0202010694 - Dosagem de [PERSON_NAME]" at bounding box center [198, 99] width 373 height 5
checkbox Ureia "true"
click at [64, 88] on input "0202010694" at bounding box center [195, 88] width 367 height 12
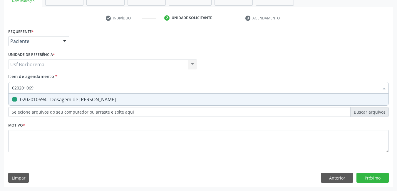
type input "02020106"
checkbox Ureia "false"
type input "0202010120"
click at [64, 100] on div "0202010120 - Dosagem de Acido Urico" at bounding box center [198, 99] width 373 height 5
checkbox Urico "true"
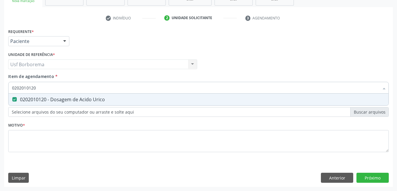
drag, startPoint x: 66, startPoint y: 86, endPoint x: 66, endPoint y: 89, distance: 3.0
click at [66, 88] on input "0202010120" at bounding box center [195, 88] width 367 height 12
click at [67, 89] on input "0202010120" at bounding box center [195, 88] width 367 height 12
type input "02020101"
checkbox Urico "false"
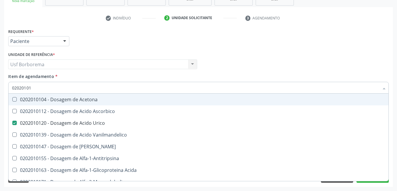
type input "0202010"
checkbox Urico "false"
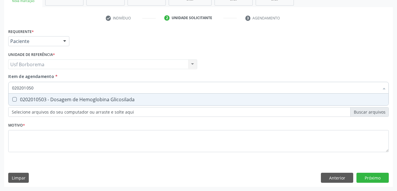
type input "0202010503"
drag, startPoint x: 79, startPoint y: 101, endPoint x: 76, endPoint y: 95, distance: 7.2
click at [77, 98] on div "0202010503 - Dosagem de Hemoglobina Glicosilada" at bounding box center [198, 99] width 373 height 5
checkbox Glicosilada "true"
click at [71, 88] on input "0202010503" at bounding box center [195, 88] width 367 height 12
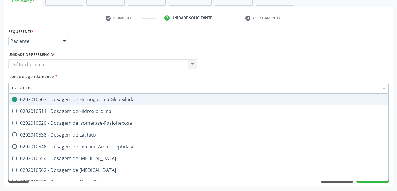
type input "0202010"
checkbox Glicosilada "false"
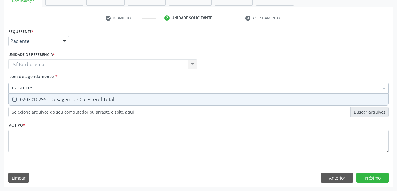
type input "0202010295"
click at [69, 98] on div "0202010295 - Dosagem de Colesterol Total" at bounding box center [198, 99] width 373 height 5
checkbox Total "true"
click at [70, 88] on input "0202010295" at bounding box center [195, 88] width 367 height 12
type input "02020102"
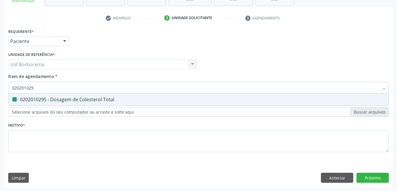
checkbox Total "false"
type input "0202010287"
drag, startPoint x: 73, startPoint y: 97, endPoint x: 73, endPoint y: 84, distance: 12.6
click at [73, 97] on div "0202010287 - Dosagem de Colesterol Ldl" at bounding box center [198, 99] width 373 height 5
checkbox Ldl "true"
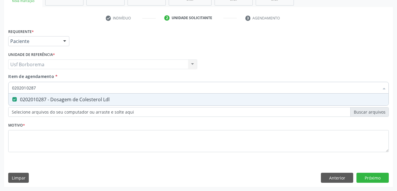
click at [74, 86] on input "0202010287" at bounding box center [195, 88] width 367 height 12
type input "02020102"
checkbox Ldl "false"
type input "0202010279"
drag, startPoint x: 73, startPoint y: 96, endPoint x: 74, endPoint y: 92, distance: 4.3
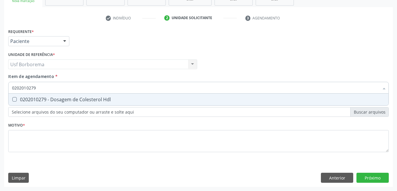
click at [73, 95] on span "0202010279 - Dosagem de Colesterol Hdl" at bounding box center [199, 99] width 380 height 12
checkbox Hdl "true"
click at [74, 92] on input "0202010279" at bounding box center [195, 88] width 367 height 12
type input "02020102"
checkbox Hdl "false"
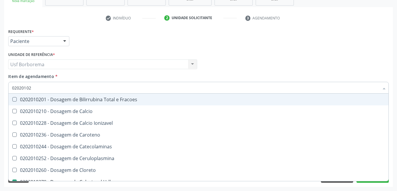
type input "0202010"
checkbox Hdl "false"
checkbox Ldl "false"
checkbox Total "false"
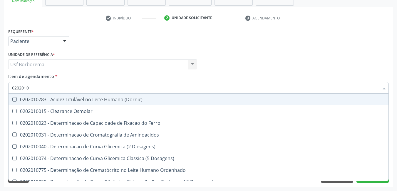
type input "02020106"
checkbox Osmolaridade "true"
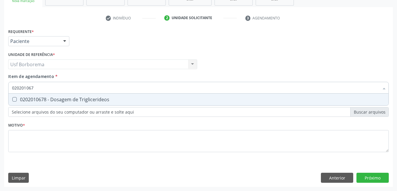
type input "0202010678"
click at [72, 99] on div "0202010678 - Dosagem de Triglicerideos" at bounding box center [198, 99] width 373 height 5
click at [75, 87] on input "0202010678" at bounding box center [195, 88] width 367 height 12
click at [70, 97] on div "0202010317 - Dosagem de Creatinina" at bounding box center [198, 99] width 373 height 5
click at [72, 89] on input "0202010317" at bounding box center [195, 88] width 367 height 12
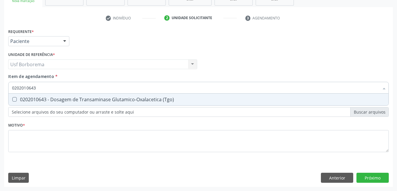
click at [68, 98] on div "0202010643 - Dosagem de Transaminase Glutamico-Oxalacetica (Tgo)" at bounding box center [198, 99] width 373 height 5
click at [65, 86] on input "0202010643" at bounding box center [195, 88] width 367 height 12
click at [23, 101] on div "0202010651 - Dosagem de Transaminase Glutamico-Piruvica (Tgp)" at bounding box center [198, 99] width 373 height 5
click at [43, 88] on input "0202010651" at bounding box center [195, 88] width 367 height 12
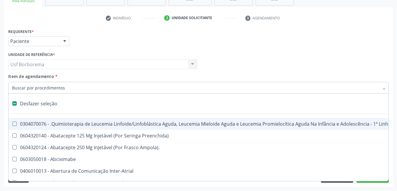
click at [223, 58] on div "Profissional Solicitante Por favor, selecione a Unidade de Atendimento primeiro…" at bounding box center [198, 61] width 383 height 23
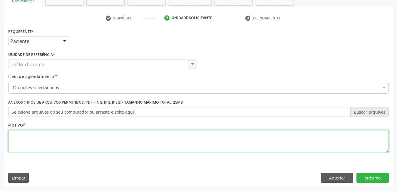
click at [93, 142] on textarea at bounding box center [198, 141] width 380 height 22
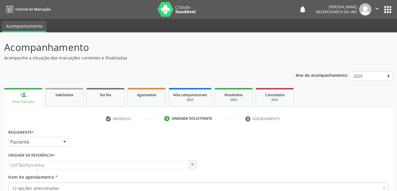
scroll to position [100, 0]
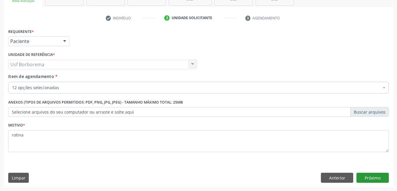
type textarea "rotina"
click at [367, 176] on button "Próximo" at bounding box center [372, 177] width 32 height 10
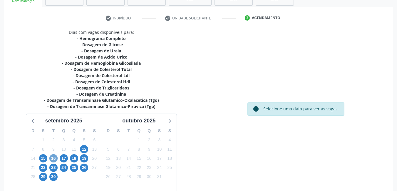
click at [52, 156] on span "16" at bounding box center [53, 158] width 8 height 8
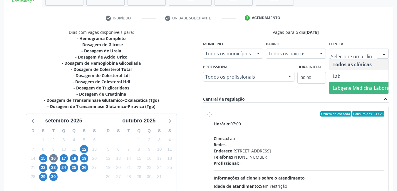
click at [342, 92] on span "Labgene Medicina Laboratorial" at bounding box center [366, 88] width 75 height 12
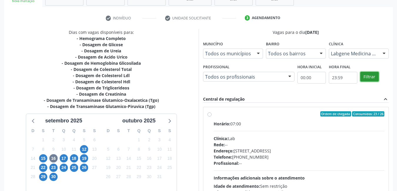
click at [371, 76] on button "Filtrar" at bounding box center [369, 77] width 18 height 10
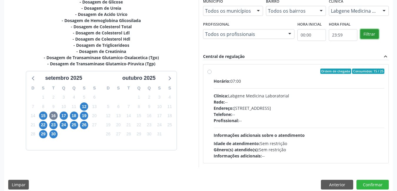
scroll to position [150, 0]
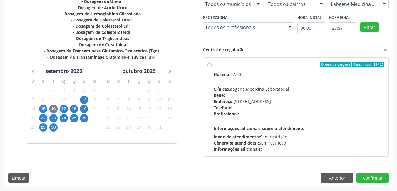
click at [213, 63] on label "Ordem de chegada Consumidos: 15 / 25 Horário: 07:00 Clínica: Labgene Medicina L…" at bounding box center [298, 107] width 171 height 90
click at [211, 63] on input "Ordem de chegada Consumidos: 15 / 25 Horário: 07:00 Clínica: Labgene Medicina L…" at bounding box center [209, 64] width 4 height 5
radio input "true"
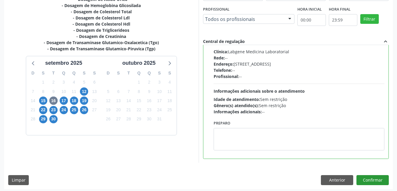
scroll to position [160, 0]
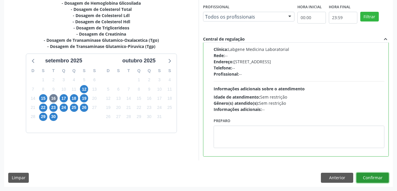
click at [370, 177] on button "Confirmar" at bounding box center [372, 177] width 32 height 10
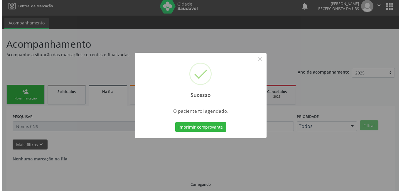
scroll to position [0, 0]
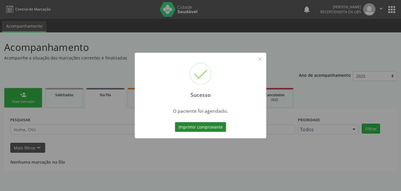
click at [220, 125] on button "Imprimir comprovante" at bounding box center [200, 127] width 51 height 10
